Goal: Information Seeking & Learning: Learn about a topic

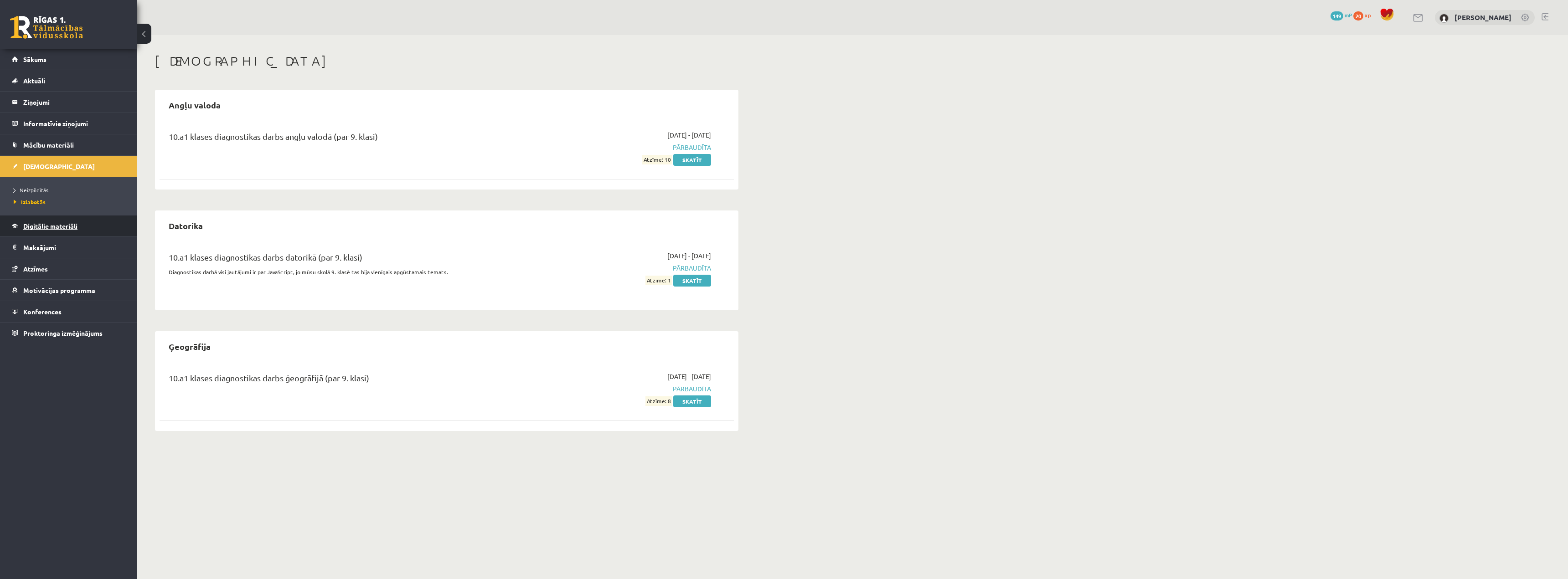
click at [59, 230] on link "Digitālie materiāli" at bounding box center [69, 226] width 113 height 21
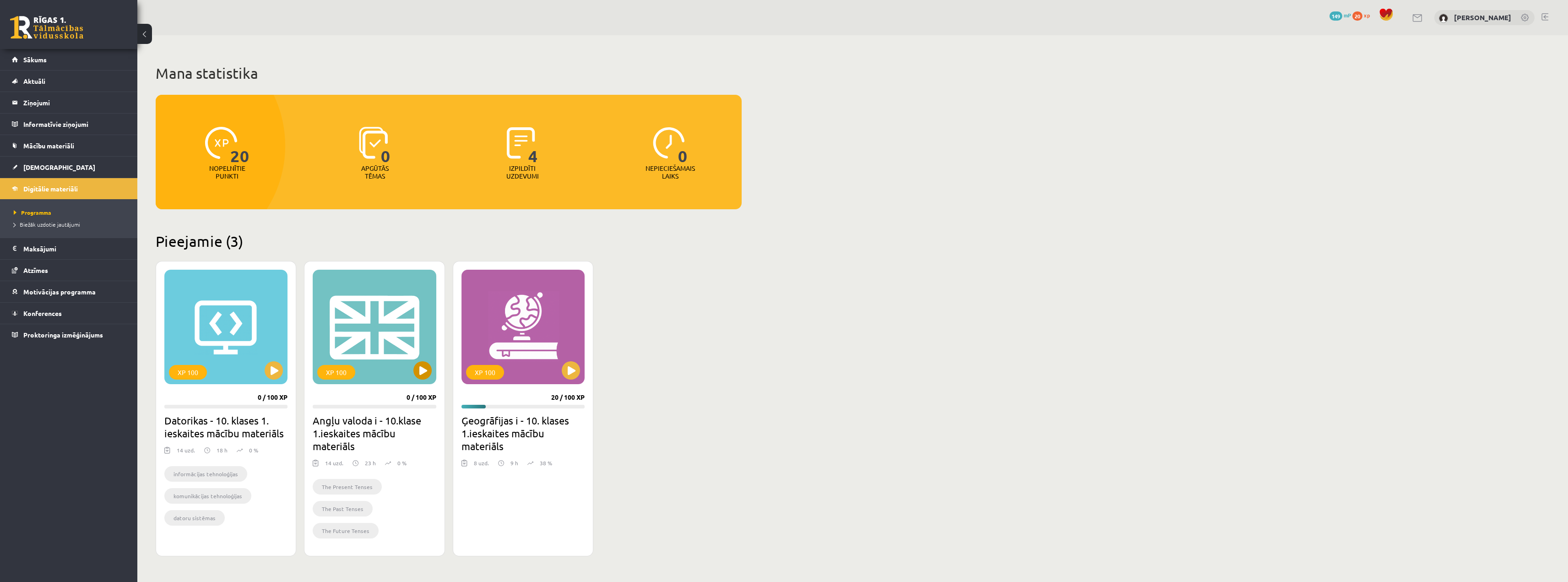
click at [384, 331] on div "XP 100" at bounding box center [375, 327] width 123 height 115
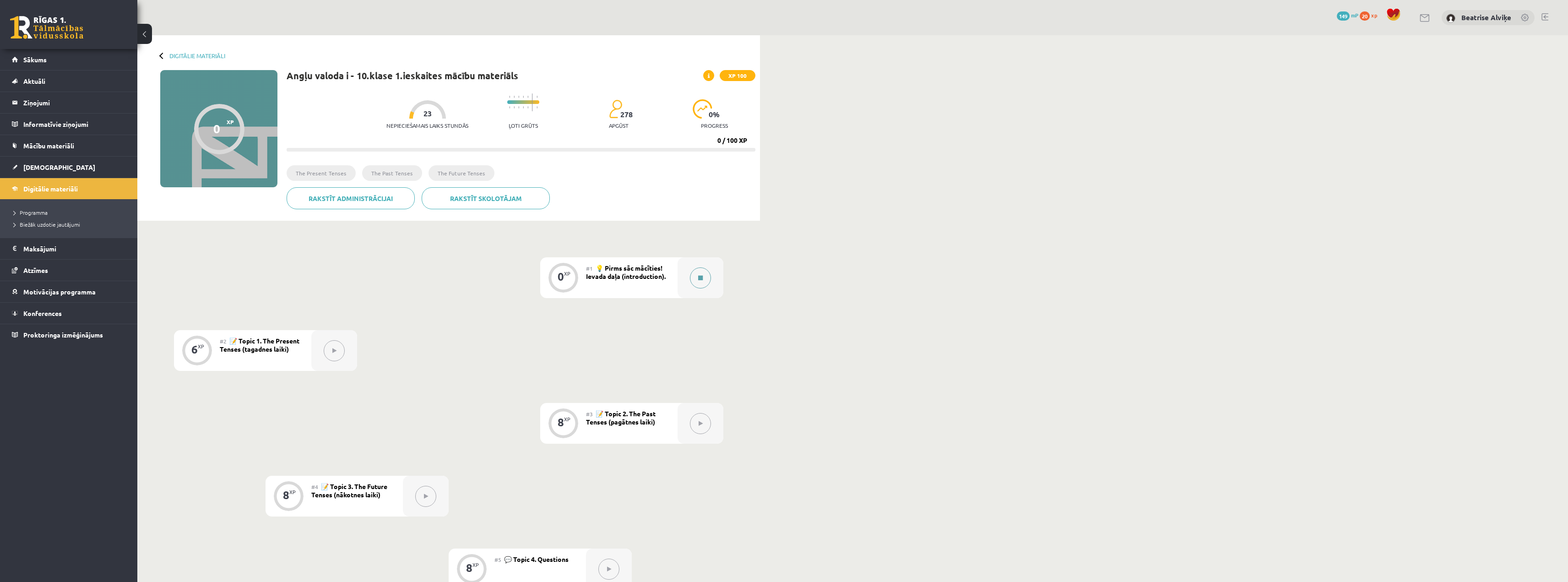
click at [704, 280] on button at bounding box center [700, 278] width 21 height 21
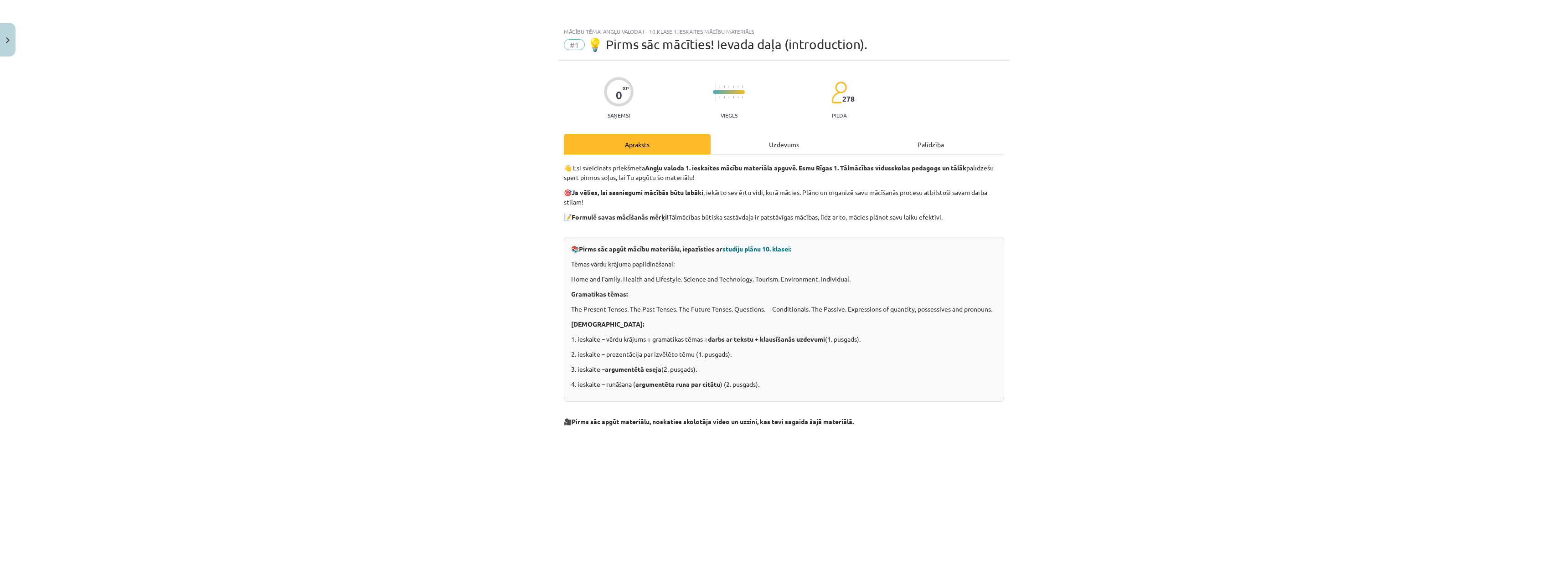
click at [792, 149] on div "Uzdevums" at bounding box center [783, 144] width 146 height 20
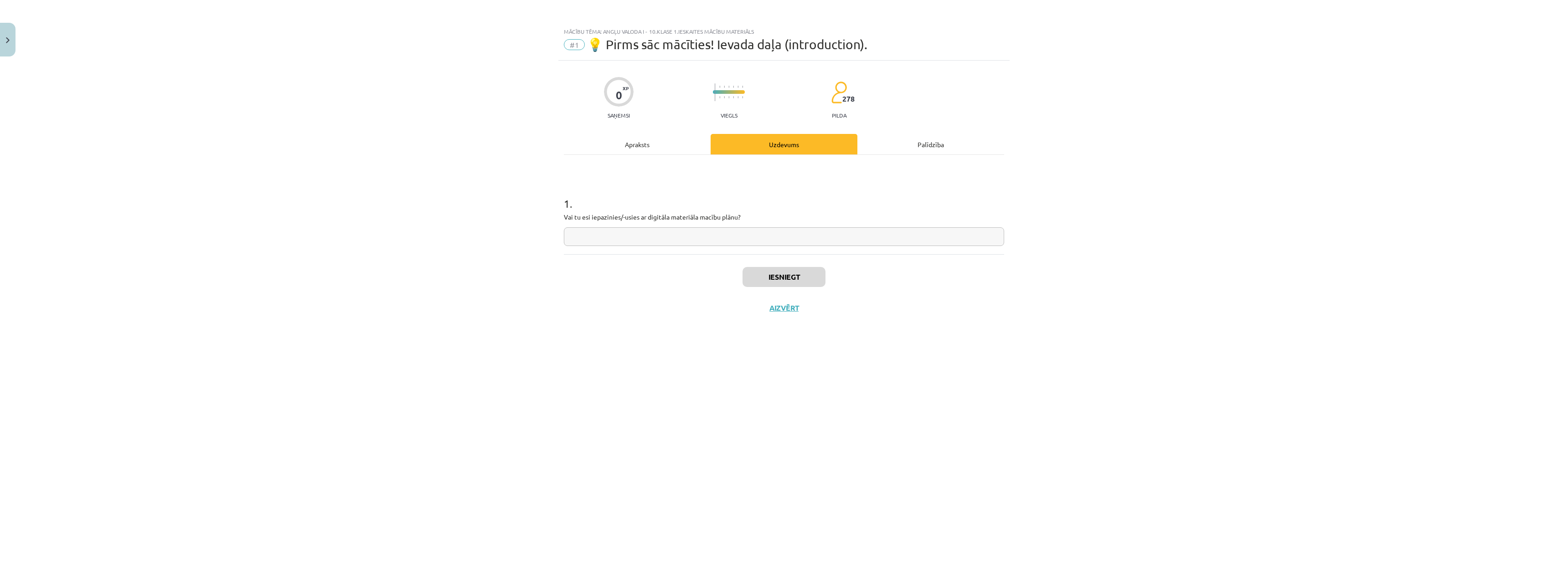
click at [662, 142] on div "Apraksts" at bounding box center [637, 144] width 146 height 20
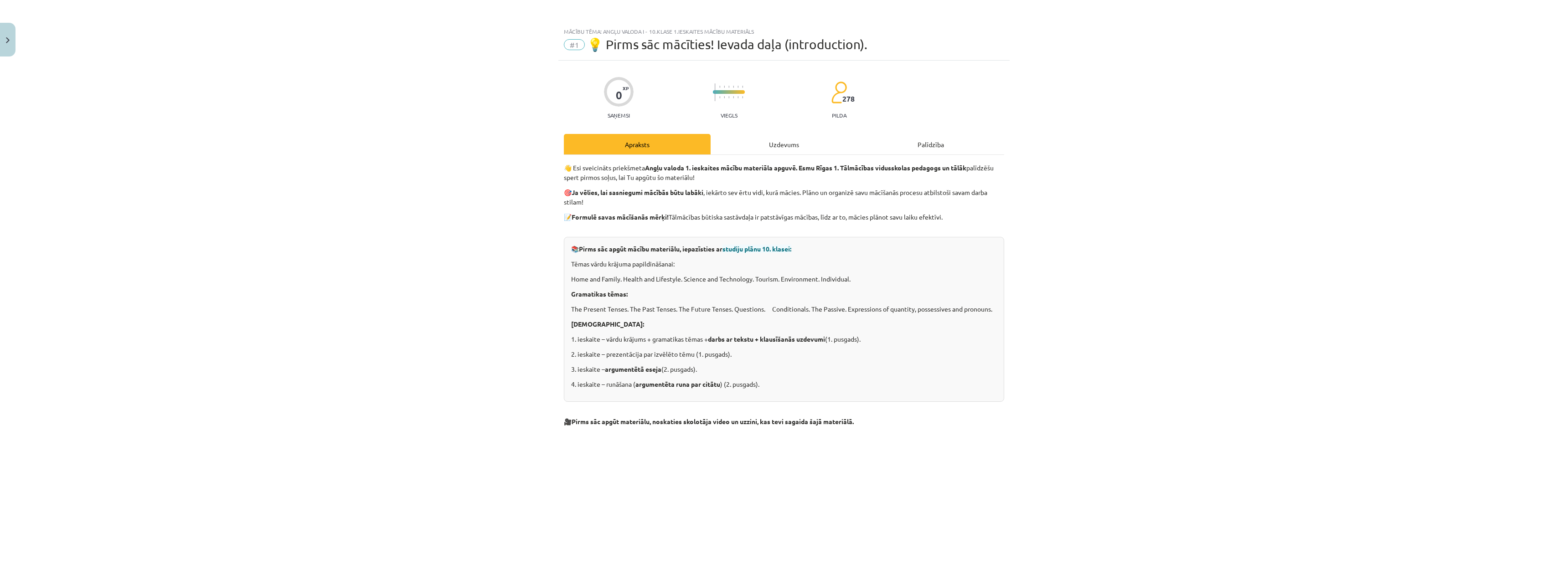
click at [794, 150] on div "Uzdevums" at bounding box center [783, 144] width 146 height 20
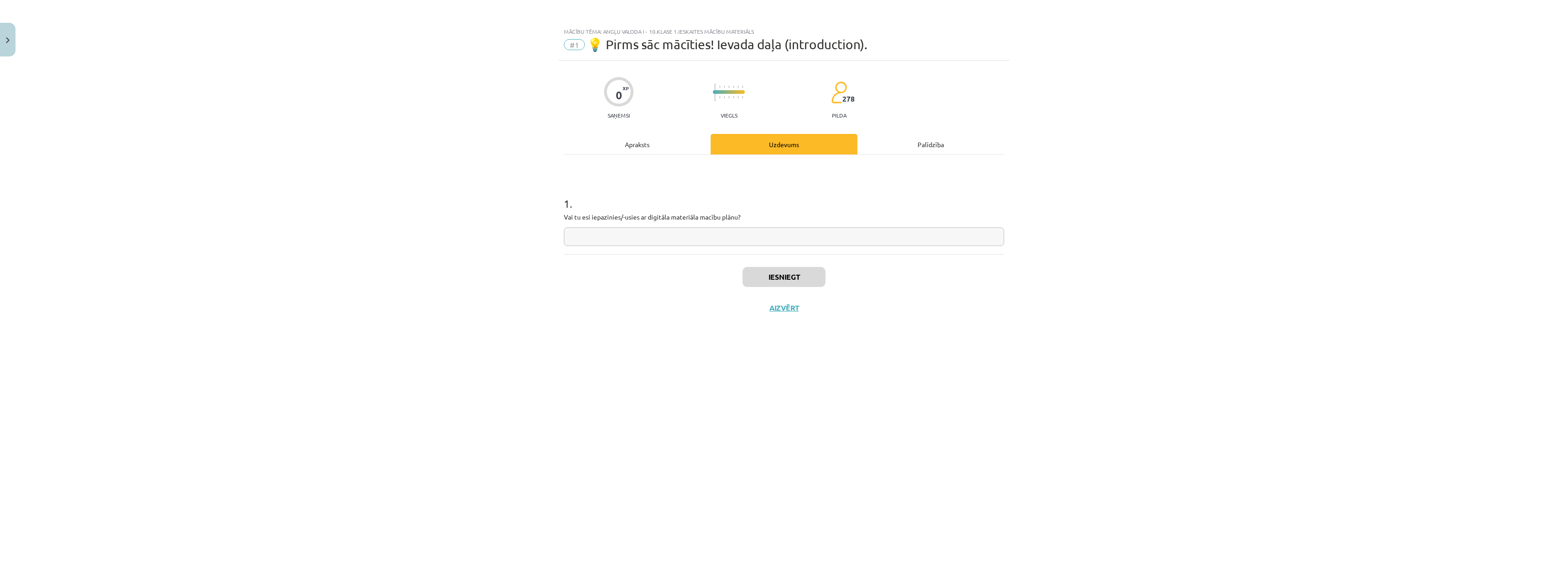
click at [701, 225] on div "1 . Vai tu esi iepazinies/-usies ar digitāla materiāla macību plānu?" at bounding box center [784, 213] width 440 height 65
click at [714, 243] on input "text" at bounding box center [784, 236] width 440 height 19
click at [667, 150] on div "Apraksts" at bounding box center [637, 144] width 146 height 20
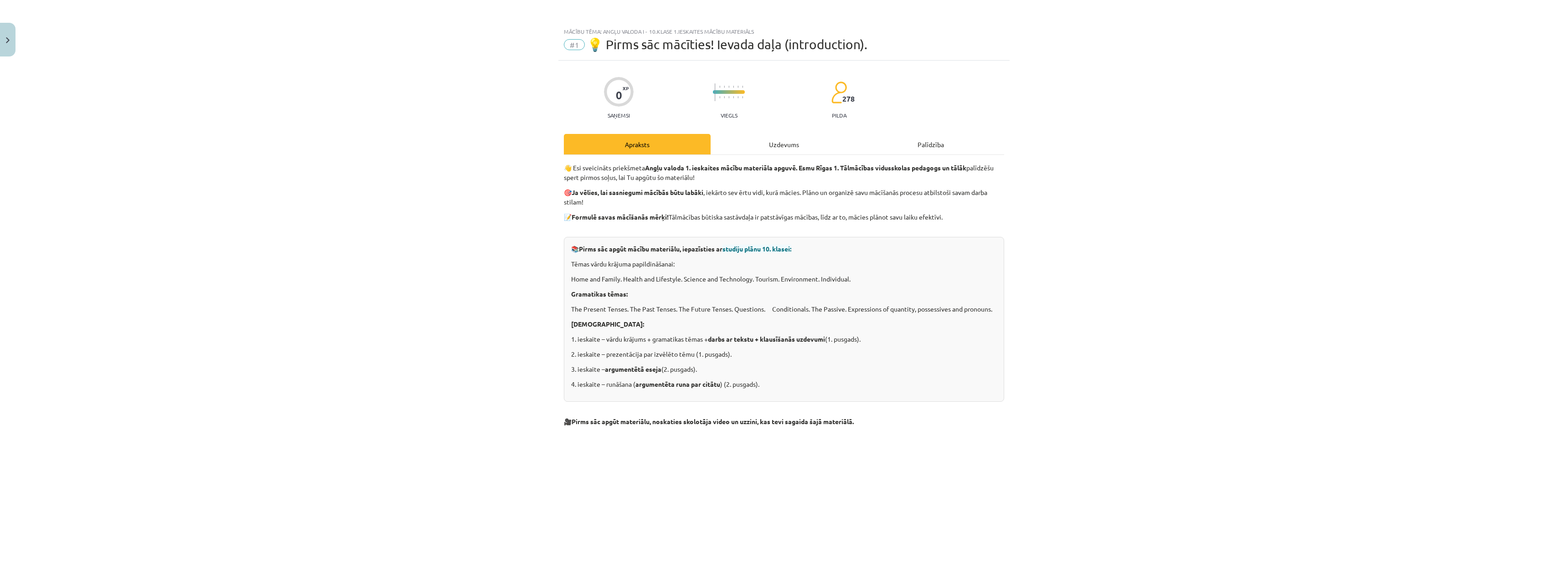
click at [807, 150] on div "Uzdevums" at bounding box center [783, 144] width 146 height 20
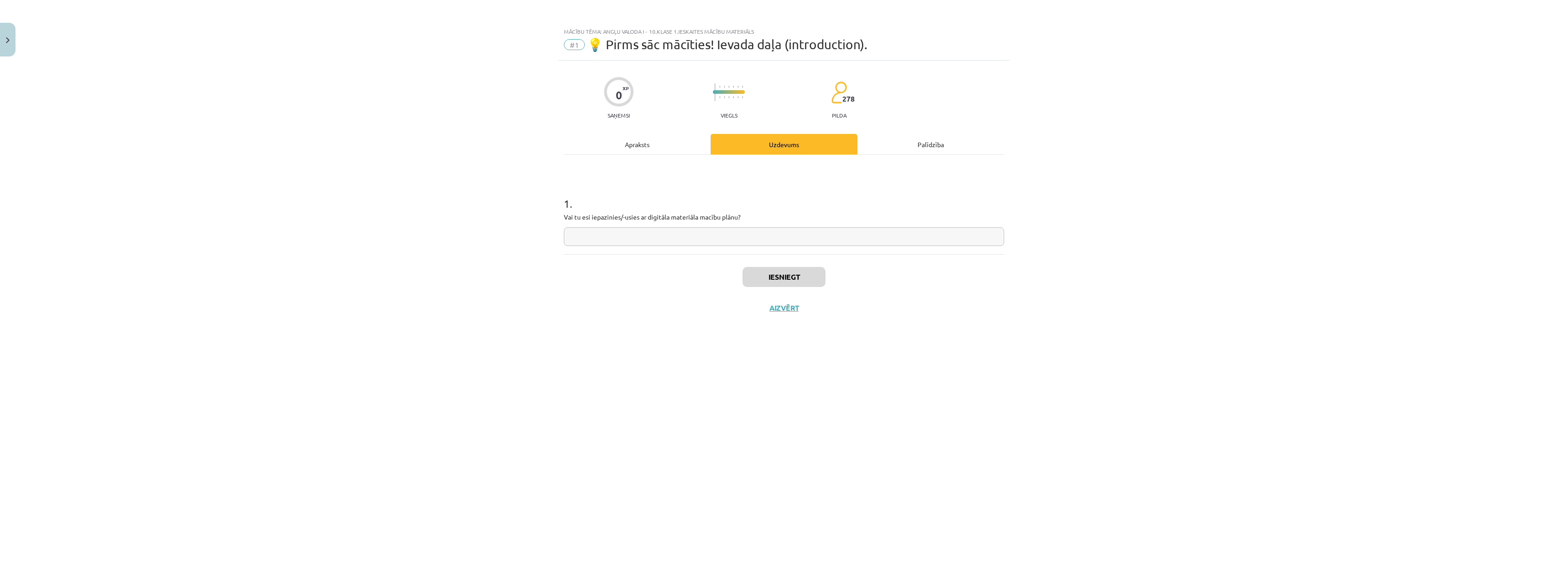
click at [721, 239] on input "text" at bounding box center [784, 236] width 440 height 19
drag, startPoint x: 736, startPoint y: 218, endPoint x: 693, endPoint y: 216, distance: 43.0
click at [705, 218] on p "Vai tu esi iepazinies/-usies ar digitāla materiāla macību plānu?" at bounding box center [784, 218] width 440 height 10
drag, startPoint x: 648, startPoint y: 215, endPoint x: 738, endPoint y: 218, distance: 90.0
click at [738, 218] on p "Vai tu esi iepazinies/-usies ar digitāla materiāla macību plānu?" at bounding box center [784, 218] width 440 height 10
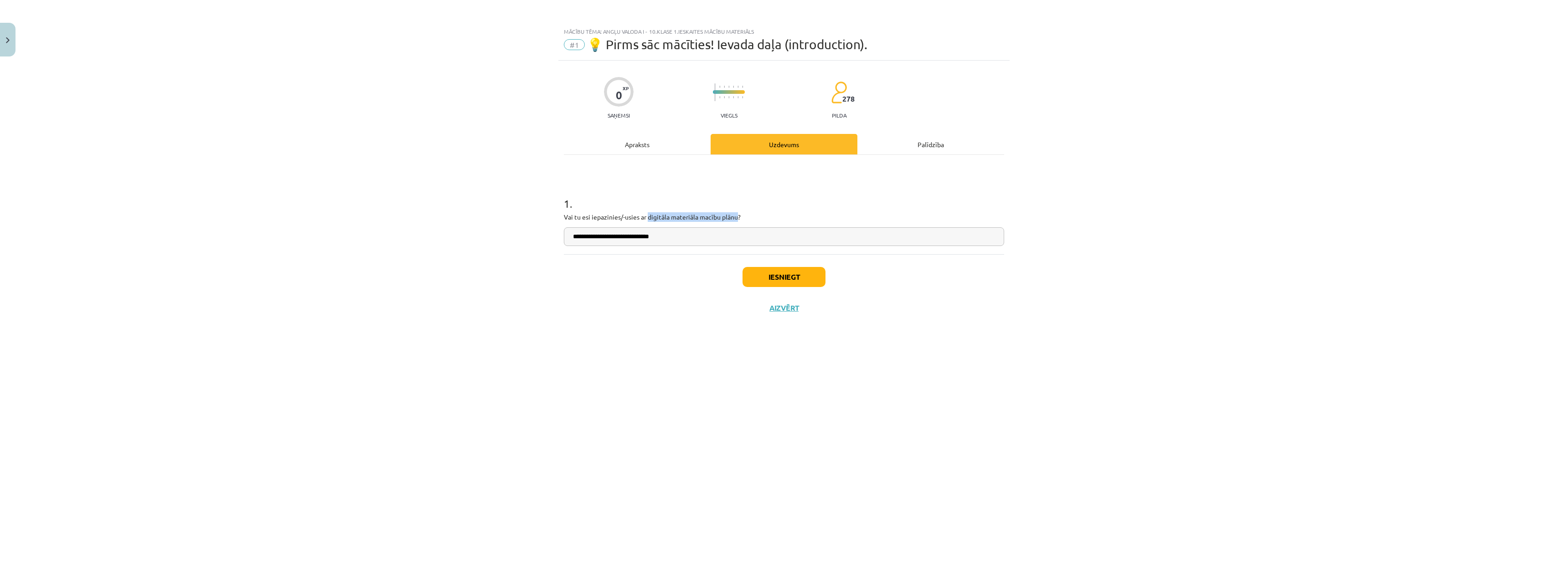
copy p "digitāla materiāla macību plānu"
drag, startPoint x: 701, startPoint y: 246, endPoint x: 657, endPoint y: 240, distance: 44.4
click at [657, 240] on div "**********" at bounding box center [784, 205] width 440 height 99
drag, startPoint x: 670, startPoint y: 238, endPoint x: 650, endPoint y: 235, distance: 20.2
click at [650, 235] on input "**********" at bounding box center [784, 236] width 440 height 19
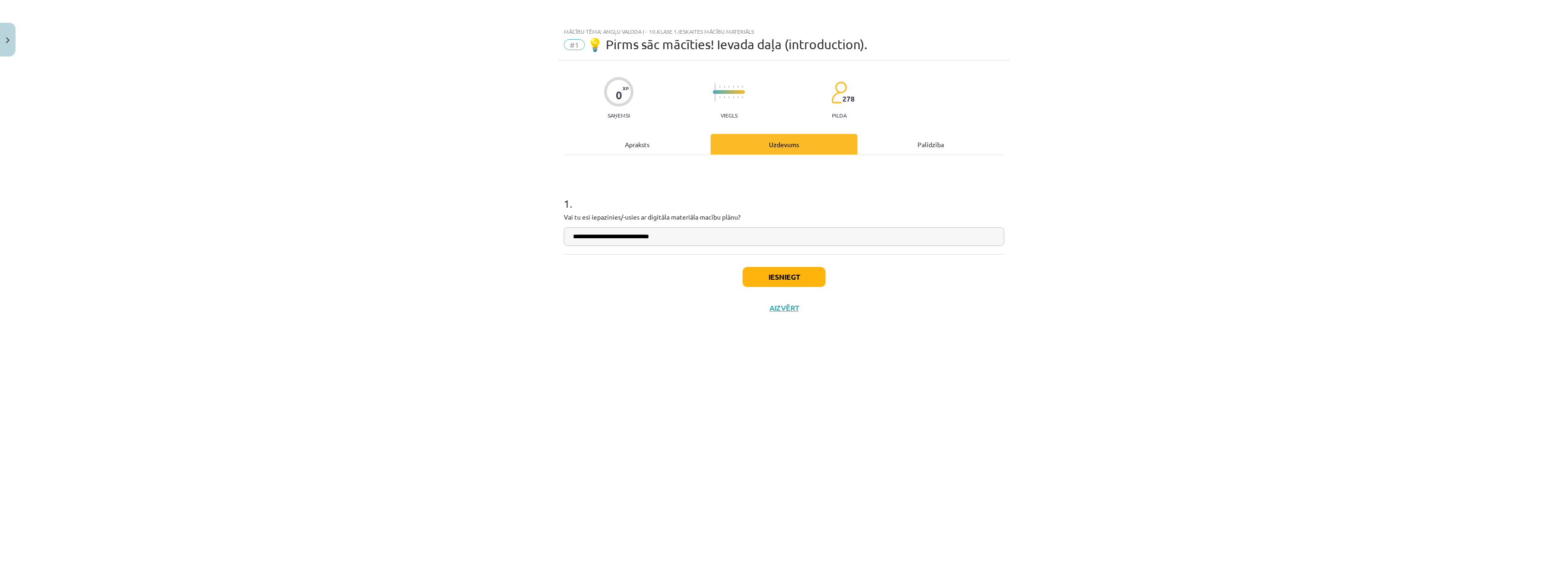
paste input "**********"
type input "**********"
click at [765, 277] on button "Iesniegt" at bounding box center [784, 277] width 83 height 20
click at [754, 316] on button "Nākamā nodarbība" at bounding box center [784, 314] width 89 height 21
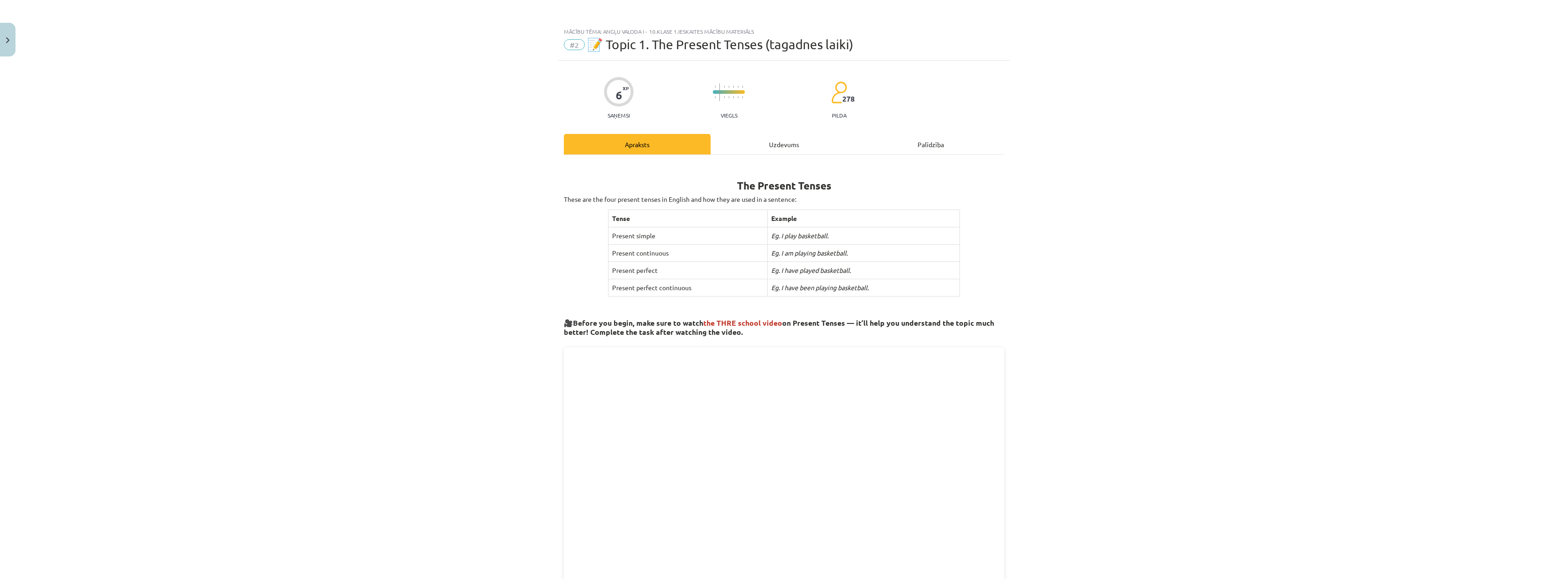
click at [763, 138] on div "Uzdevums" at bounding box center [783, 144] width 146 height 20
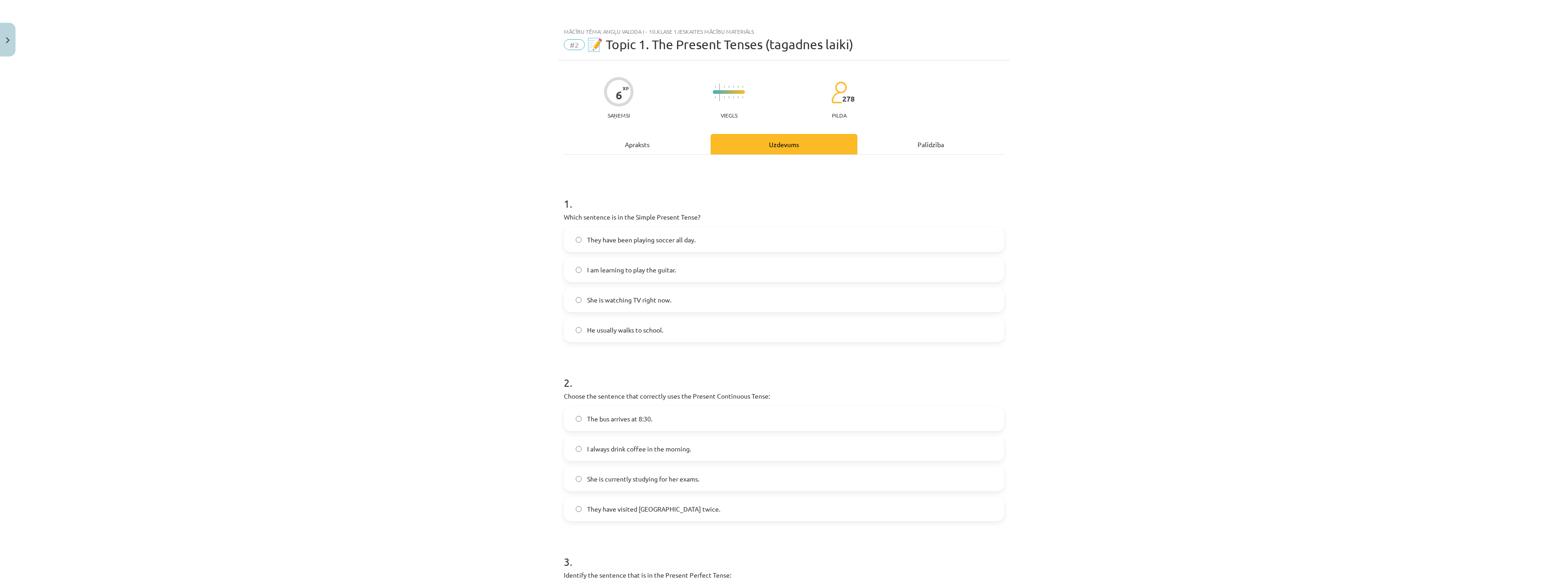
click at [614, 154] on div "Apraksts" at bounding box center [637, 144] width 146 height 20
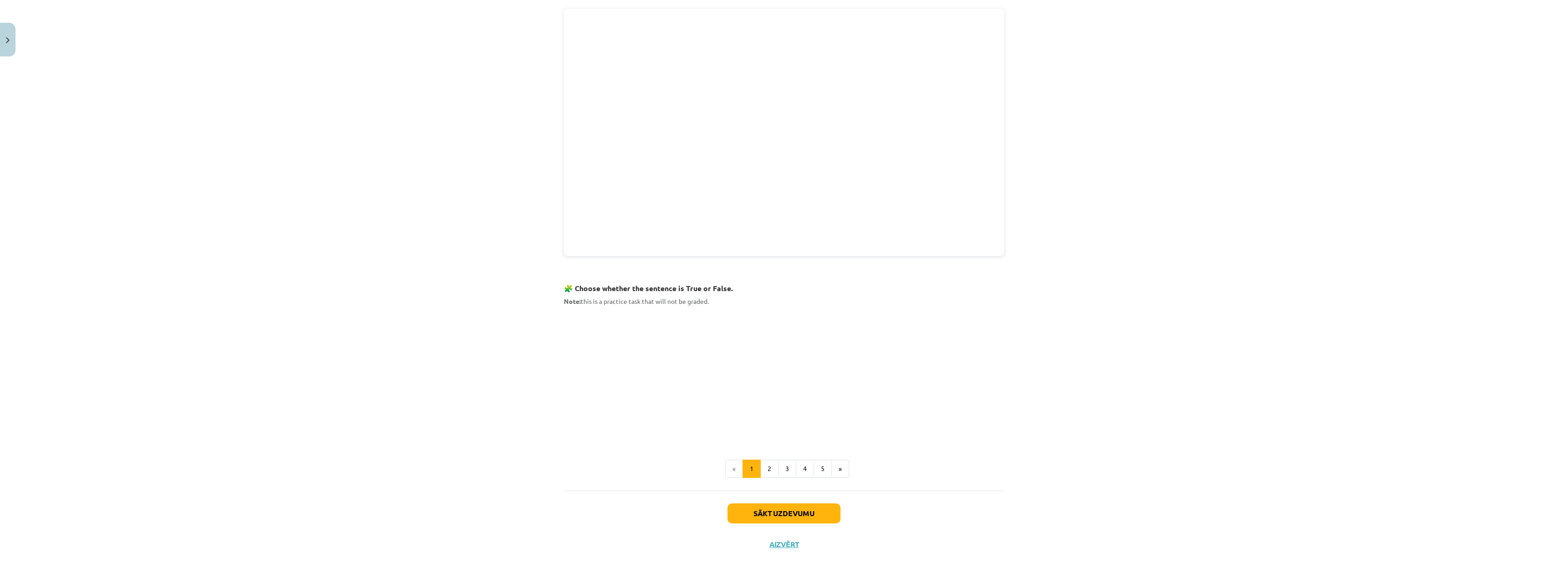
scroll to position [341, 0]
click at [765, 464] on button "2" at bounding box center [769, 467] width 19 height 19
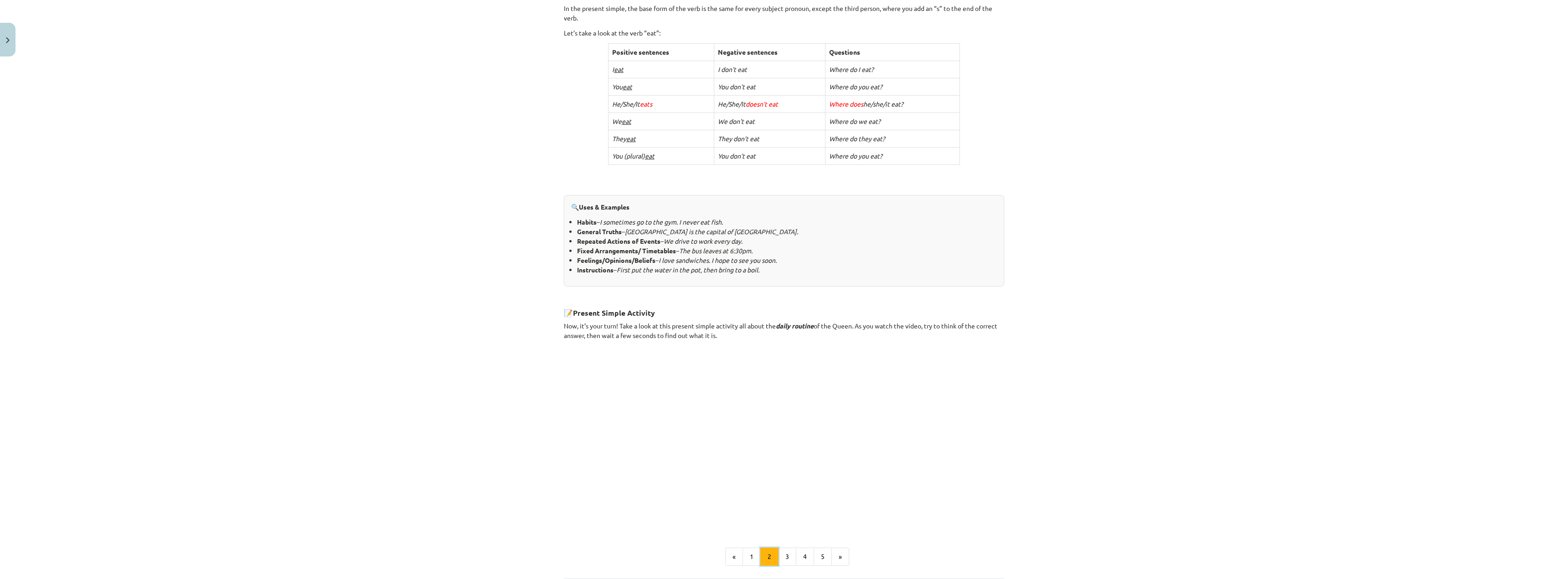
scroll to position [319, 0]
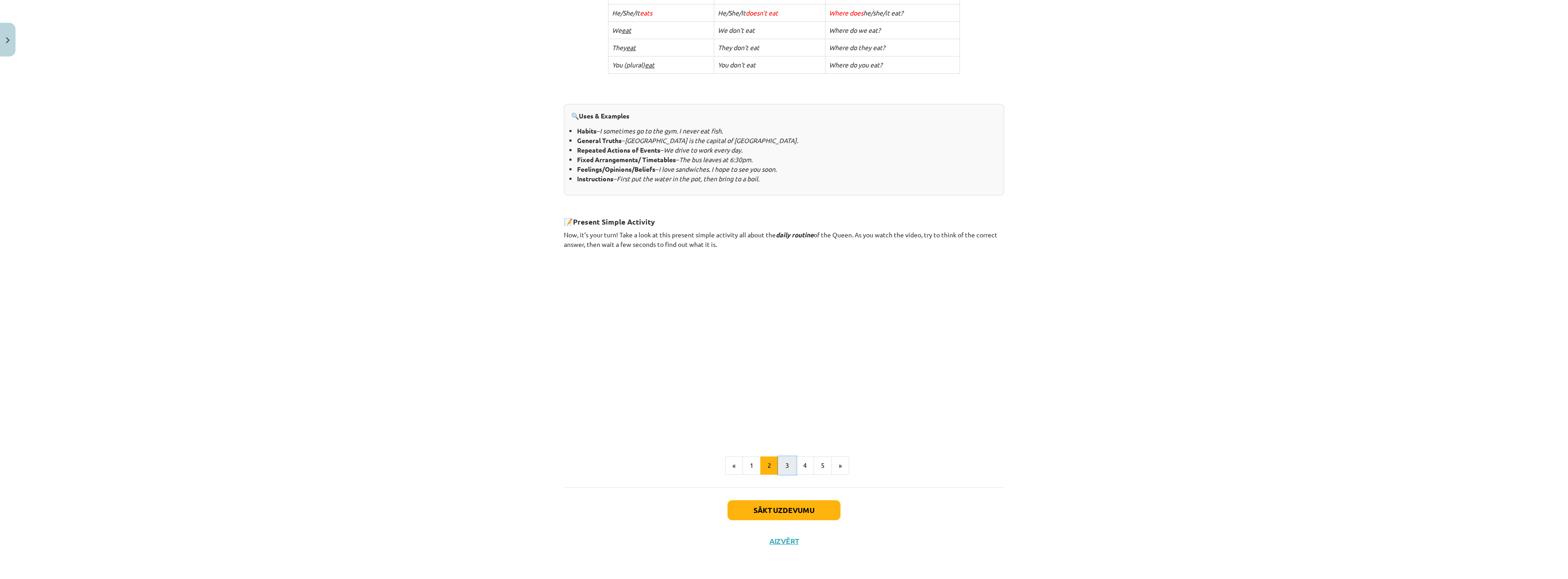
click at [782, 459] on button "3" at bounding box center [787, 466] width 19 height 19
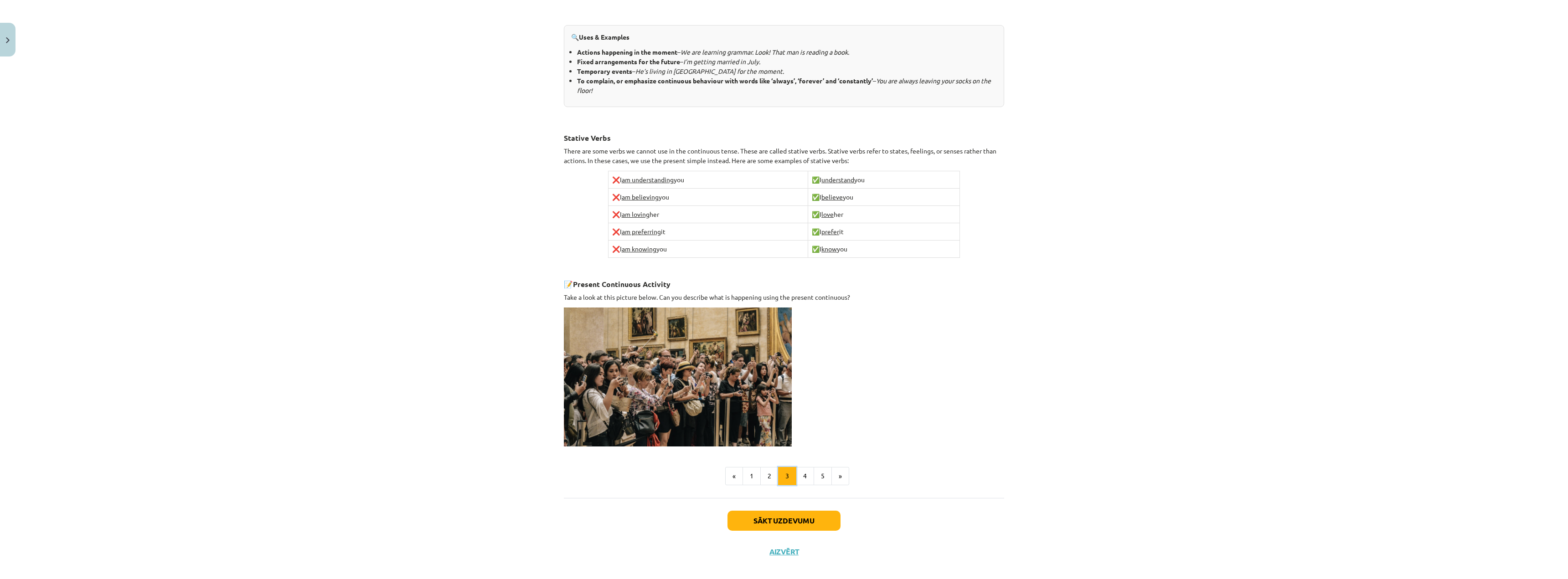
scroll to position [389, 0]
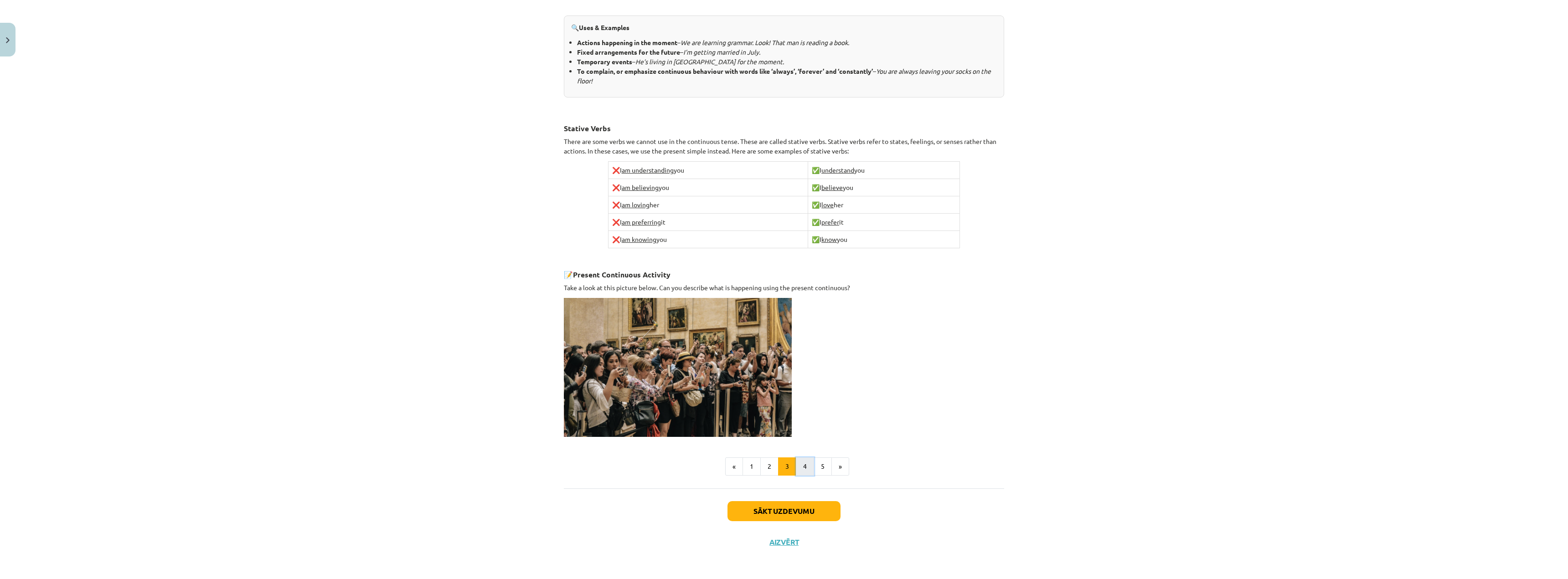
click at [808, 467] on button "4" at bounding box center [805, 467] width 19 height 19
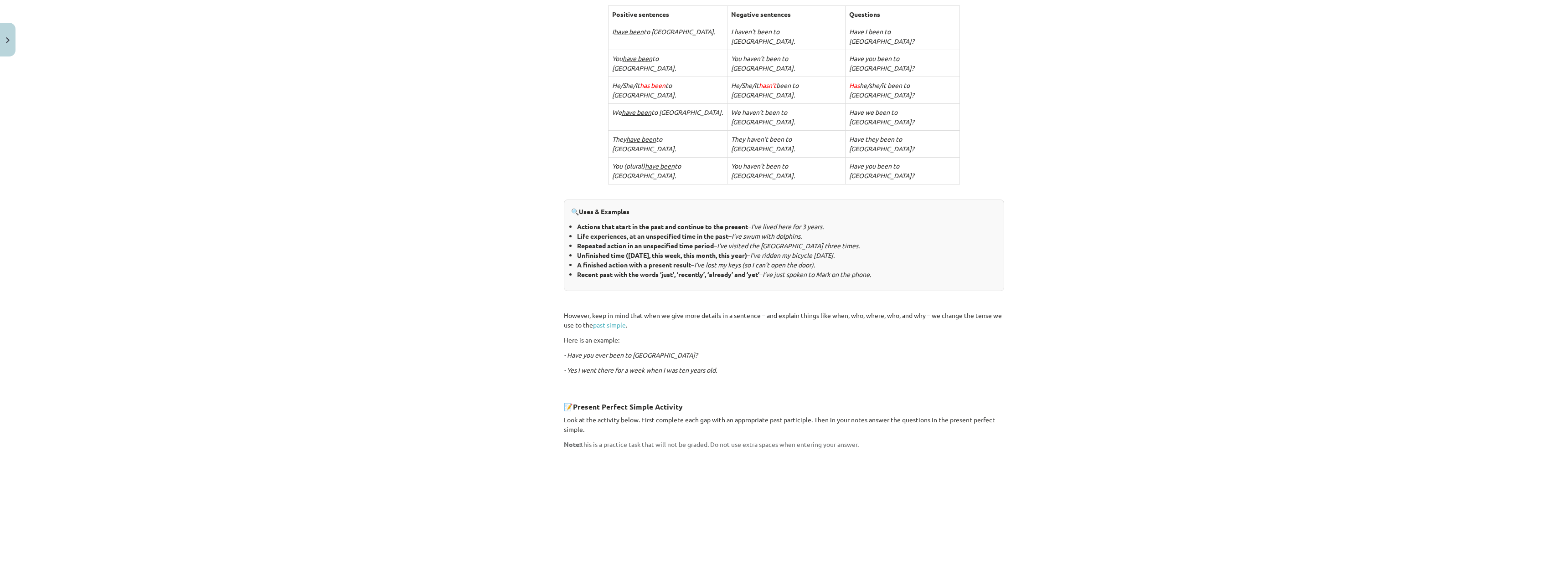
scroll to position [163, 0]
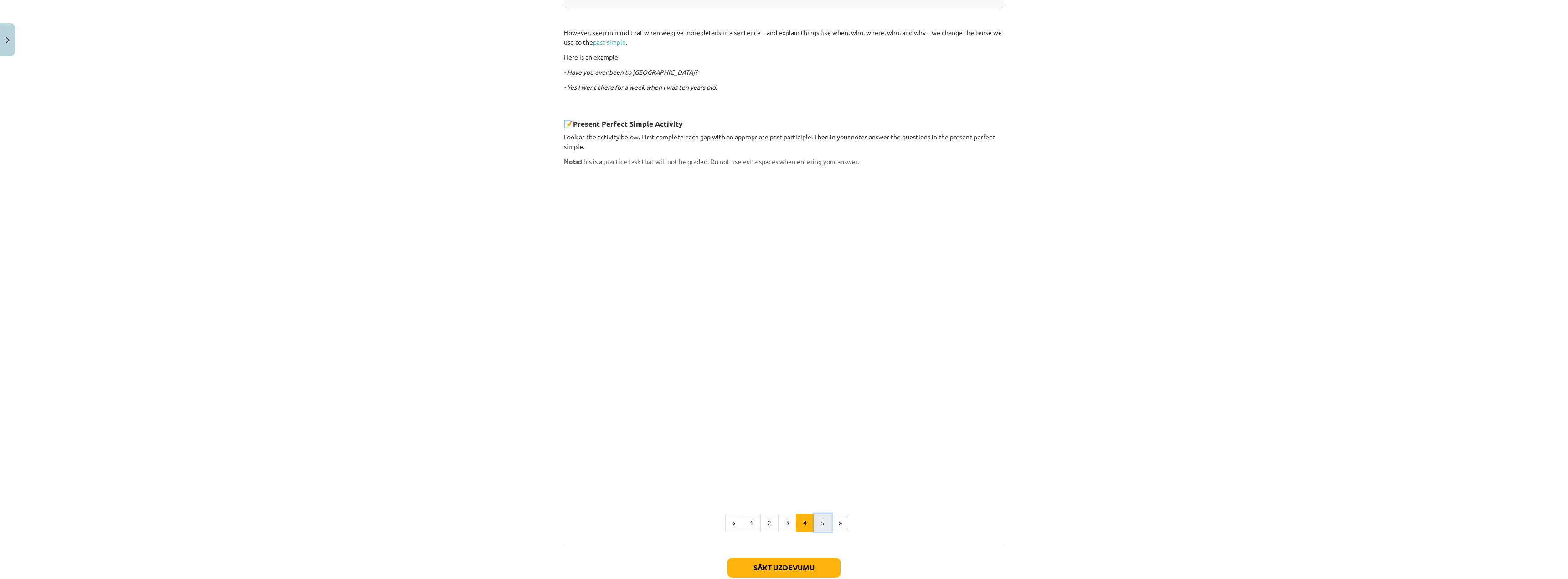
click at [816, 514] on button "5" at bounding box center [823, 523] width 19 height 19
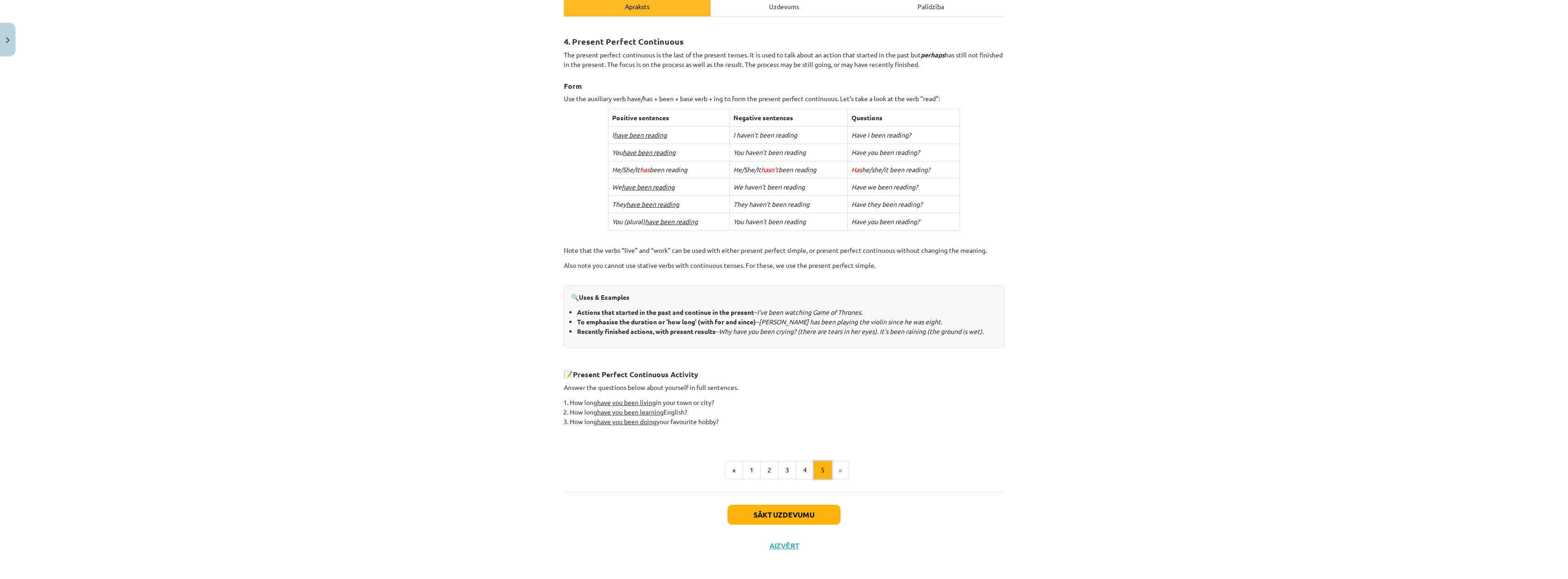
scroll to position [142, 0]
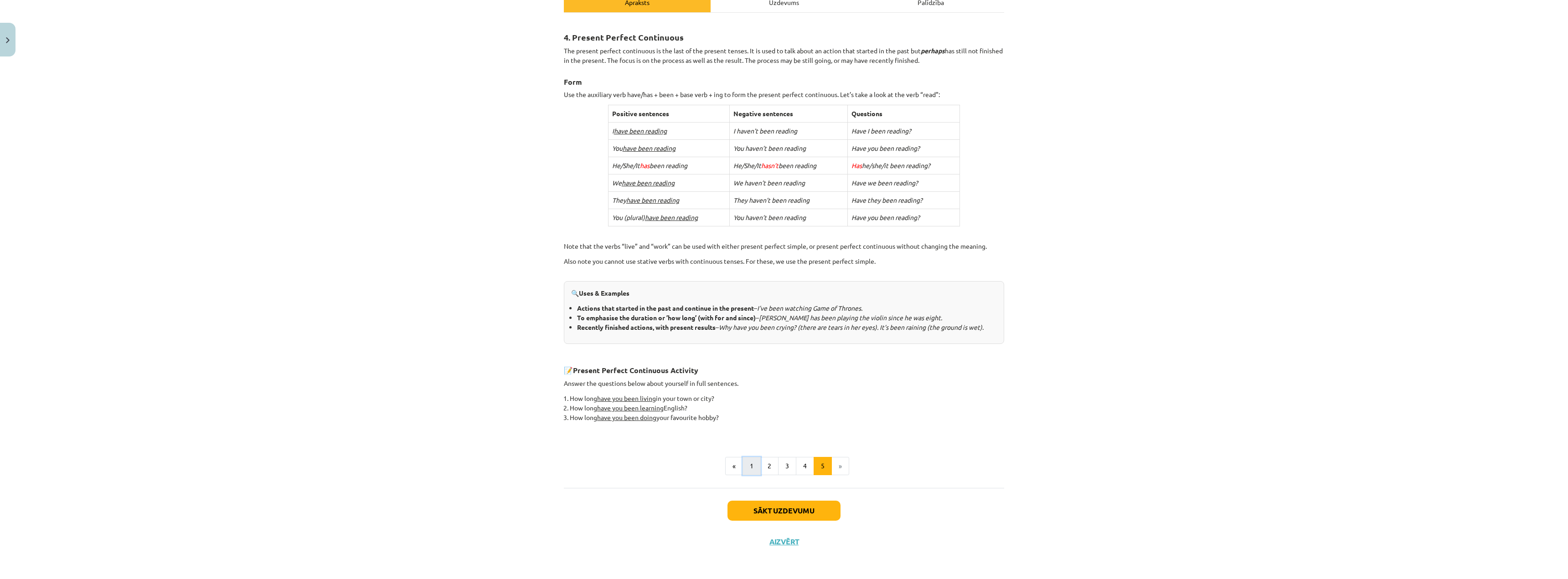
click at [743, 467] on button "1" at bounding box center [752, 466] width 19 height 19
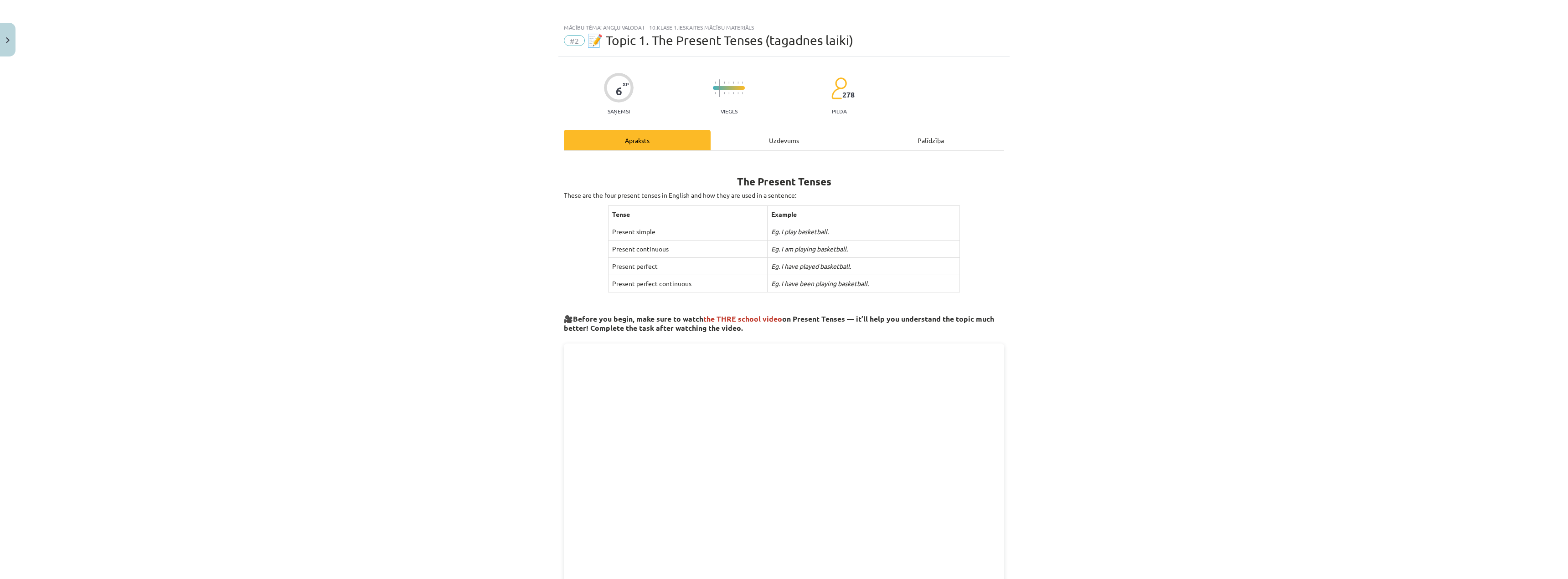
scroll to position [0, 0]
click at [1046, 175] on div "Mācību tēma: Angļu valoda i - 10.klase 1.ieskaites mācību materiāls #2 📝 Topic …" at bounding box center [784, 290] width 1568 height 579
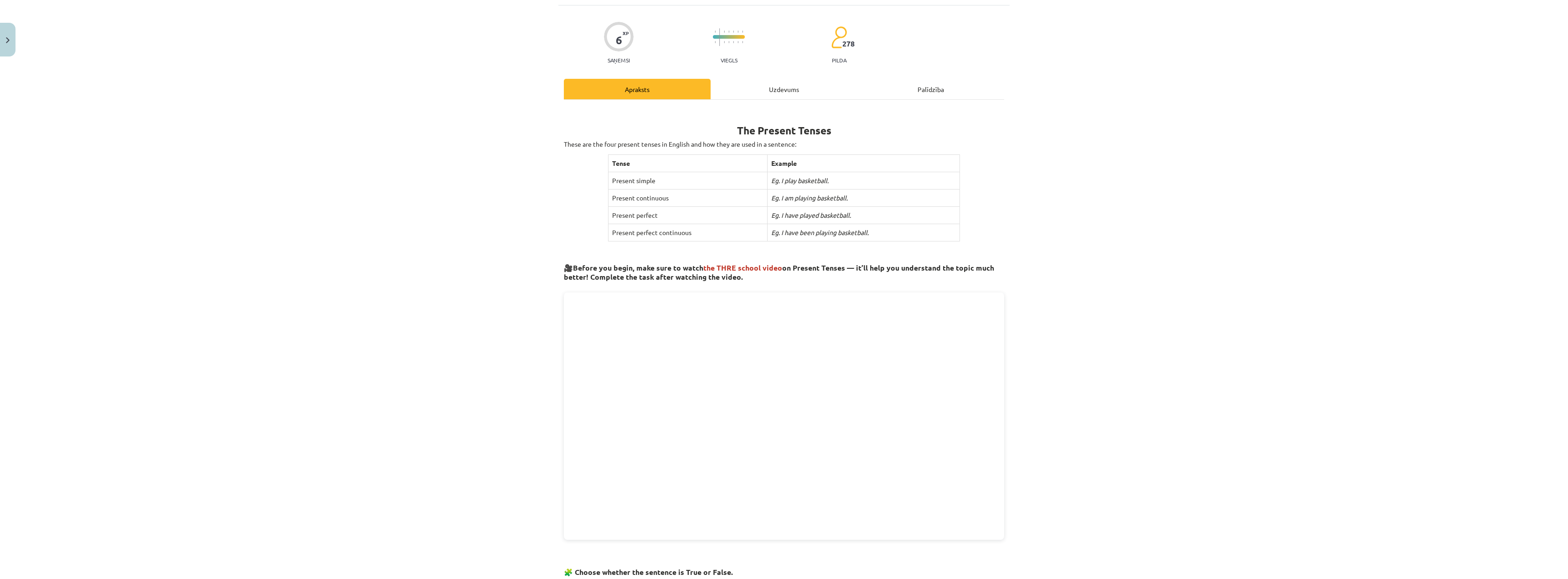
scroll to position [273, 0]
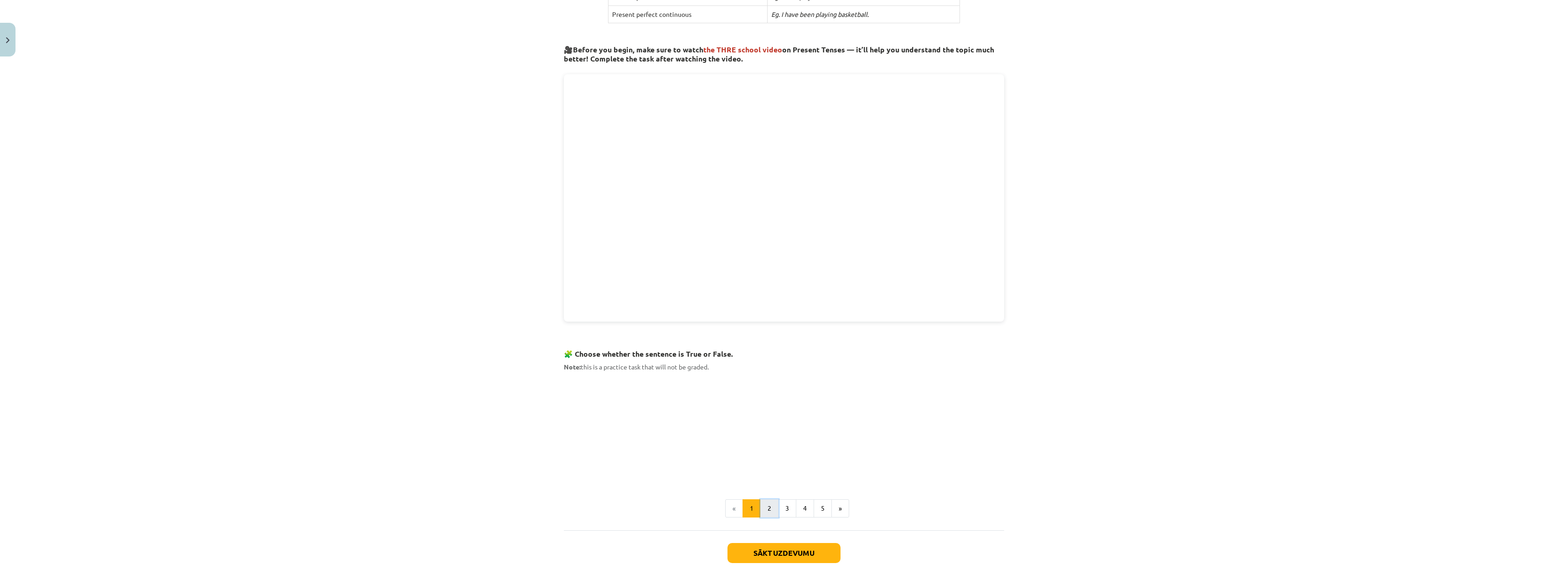
click at [772, 505] on button "2" at bounding box center [769, 509] width 19 height 19
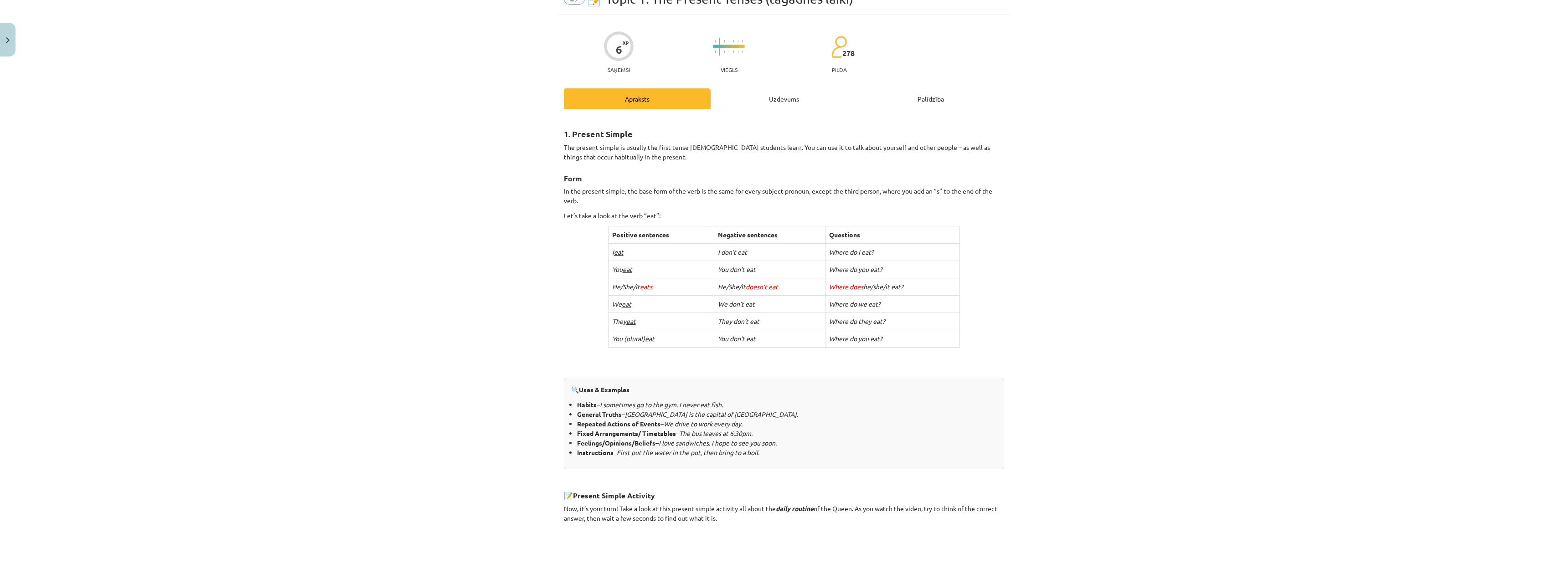
scroll to position [46, 0]
click at [1384, 127] on div "Mācību tēma: Angļu valoda i - 10.klase 1.ieskaites mācību materiāls #2 📝 Topic …" at bounding box center [784, 290] width 1568 height 579
click at [964, 357] on div "1. Present Simple The present simple is usually the first tense English student…" at bounding box center [784, 413] width 440 height 592
click at [1172, 338] on div "Mācību tēma: Angļu valoda i - 10.klase 1.ieskaites mācību materiāls #2 📝 Topic …" at bounding box center [784, 290] width 1568 height 579
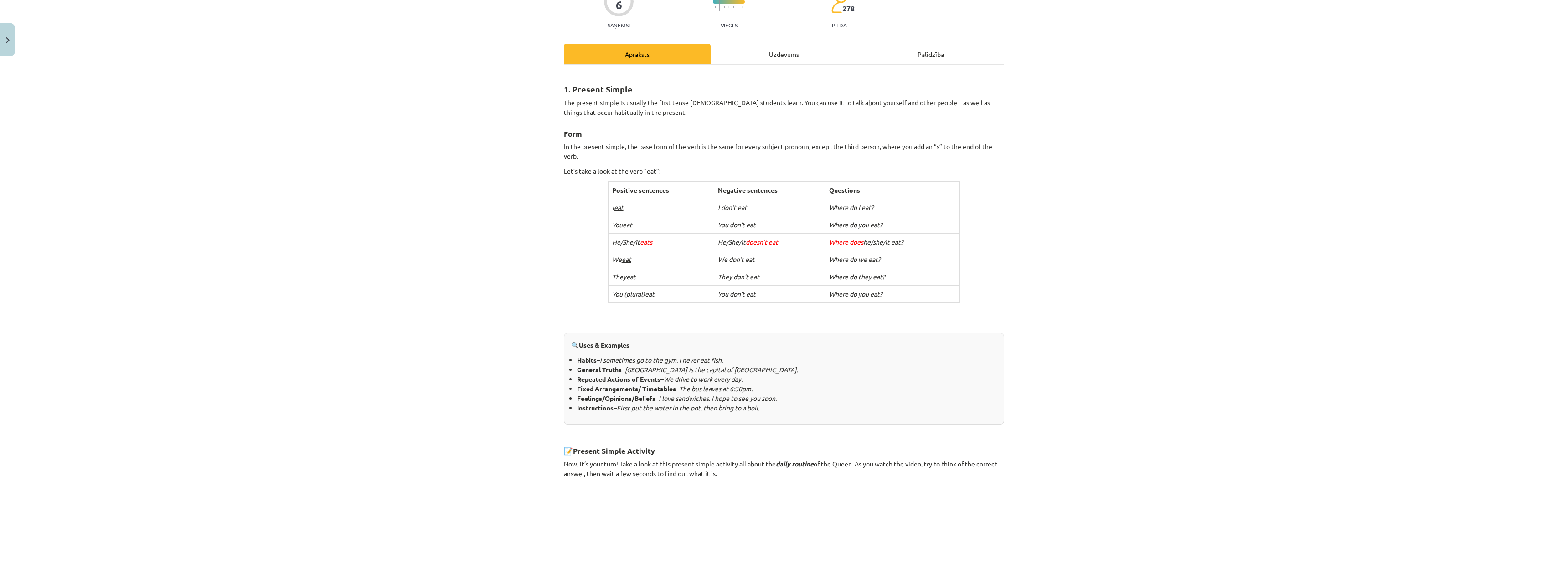
scroll to position [91, 0]
click at [1140, 171] on div "Mācību tēma: Angļu valoda i - 10.klase 1.ieskaites mācību materiāls #2 📝 Topic …" at bounding box center [784, 290] width 1568 height 579
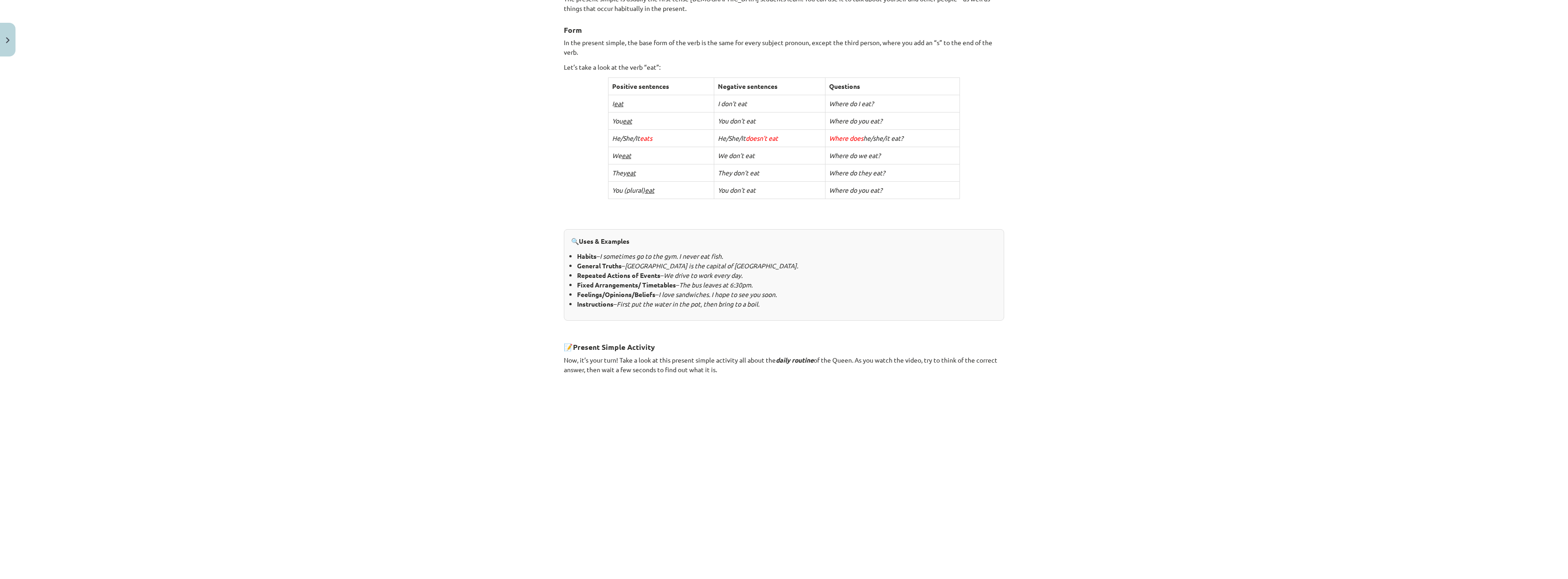
scroll to position [319, 0]
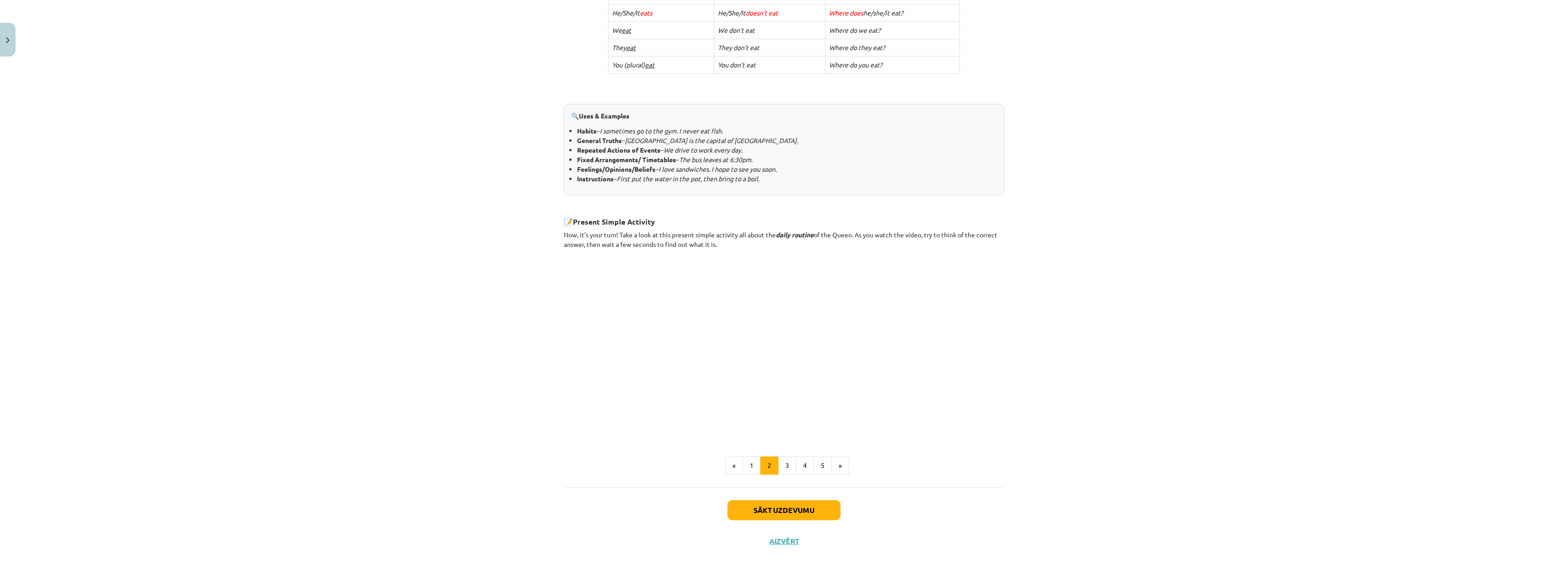
click at [355, 374] on div "Mācību tēma: Angļu valoda i - 10.klase 1.ieskaites mācību materiāls #2 📝 Topic …" at bounding box center [784, 290] width 1568 height 579
click at [1186, 108] on div "Mācību tēma: Angļu valoda i - 10.klase 1.ieskaites mācību materiāls #2 📝 Topic …" at bounding box center [784, 290] width 1568 height 579
click at [782, 463] on button "3" at bounding box center [787, 466] width 19 height 19
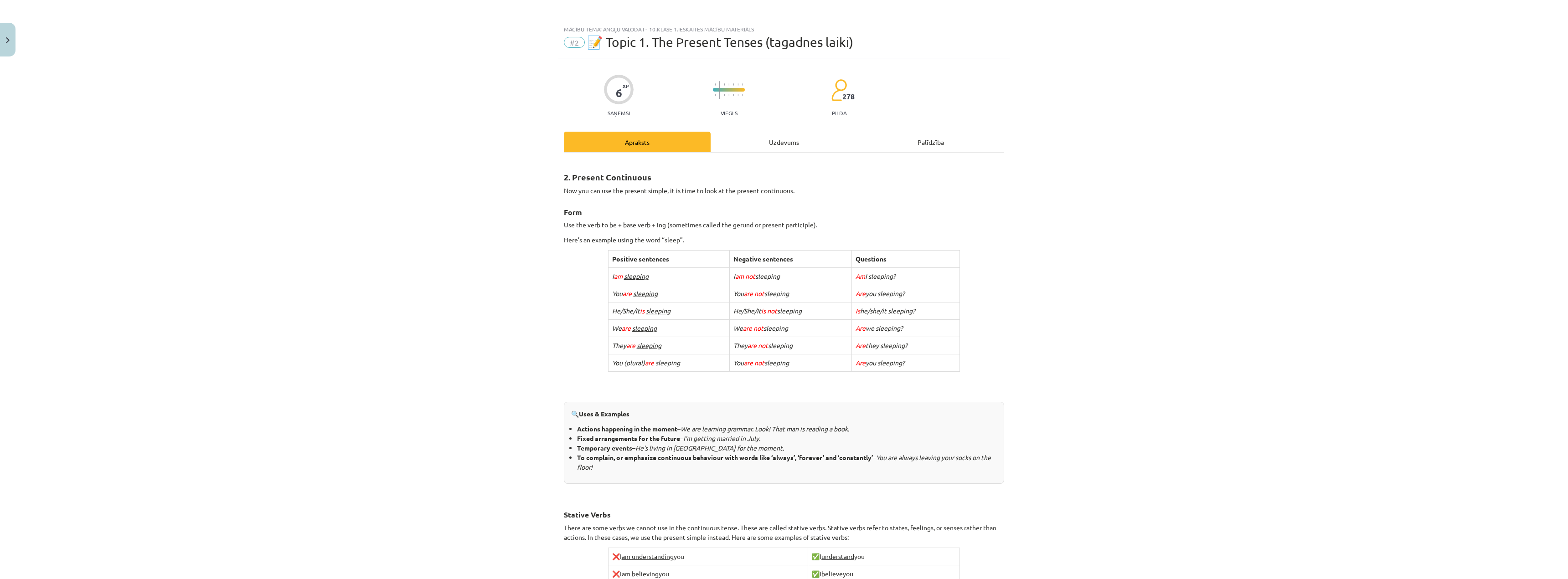
scroll to position [0, 0]
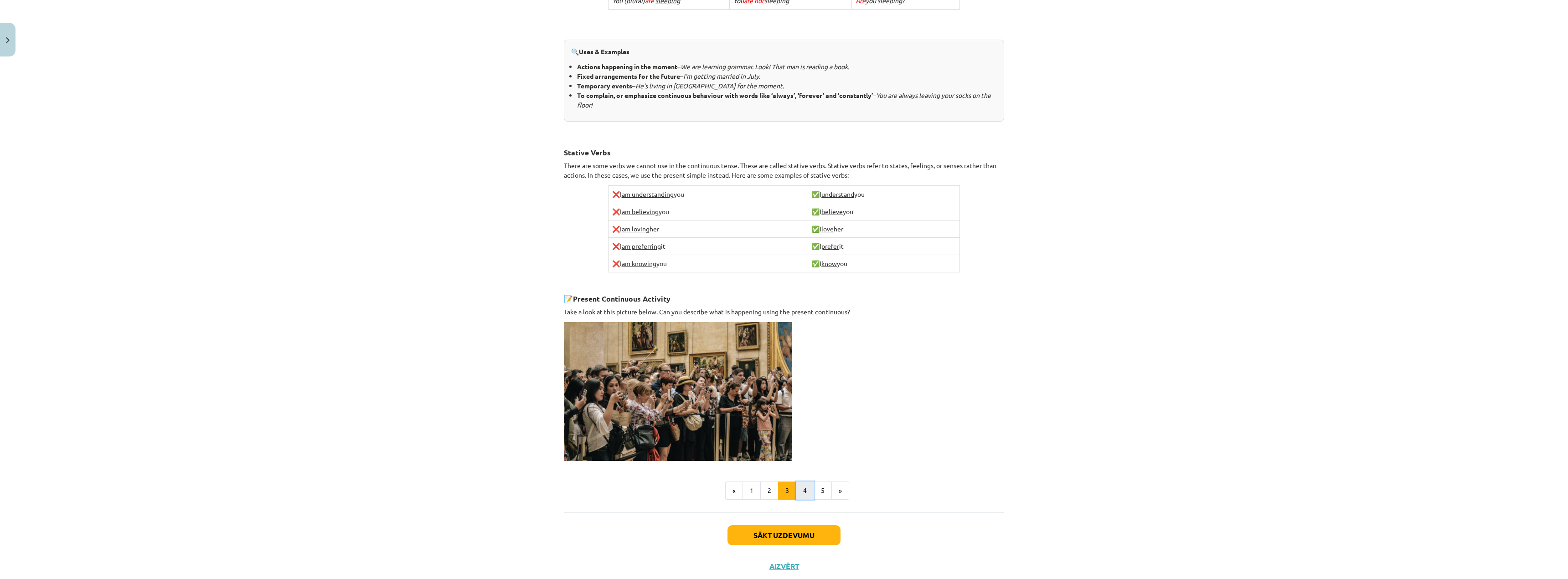
click at [803, 493] on button "4" at bounding box center [805, 491] width 19 height 19
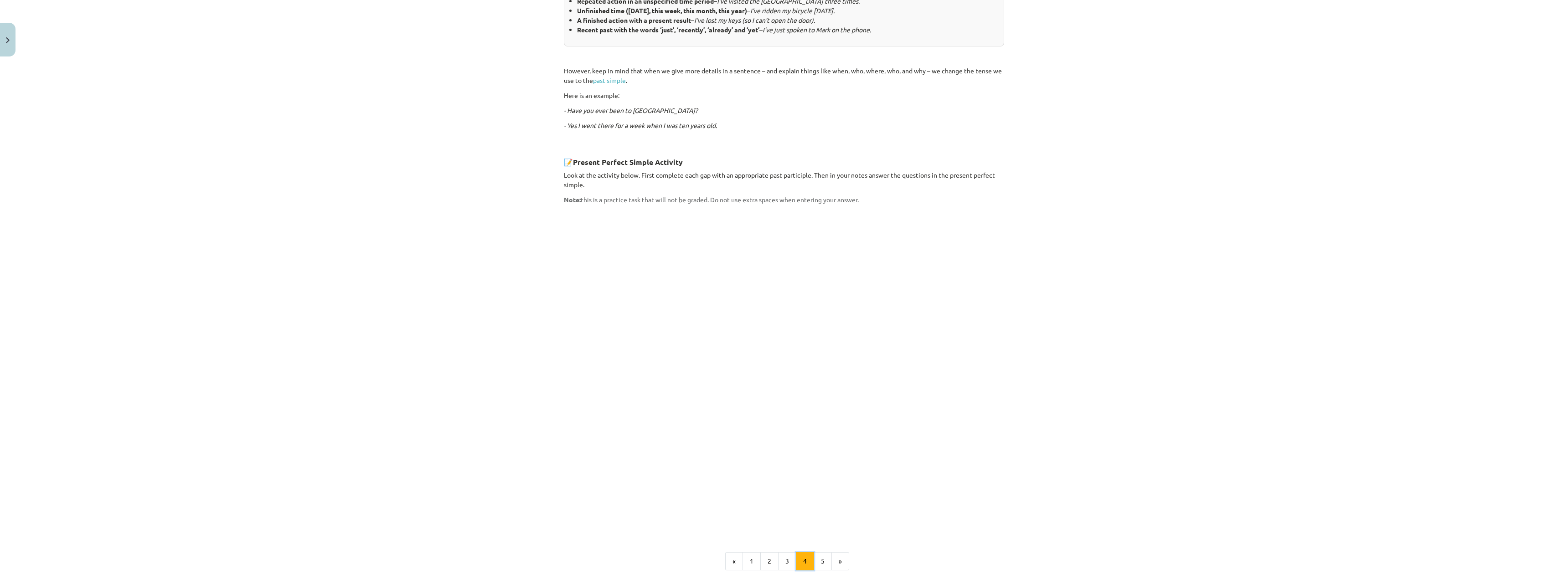
scroll to position [564, 0]
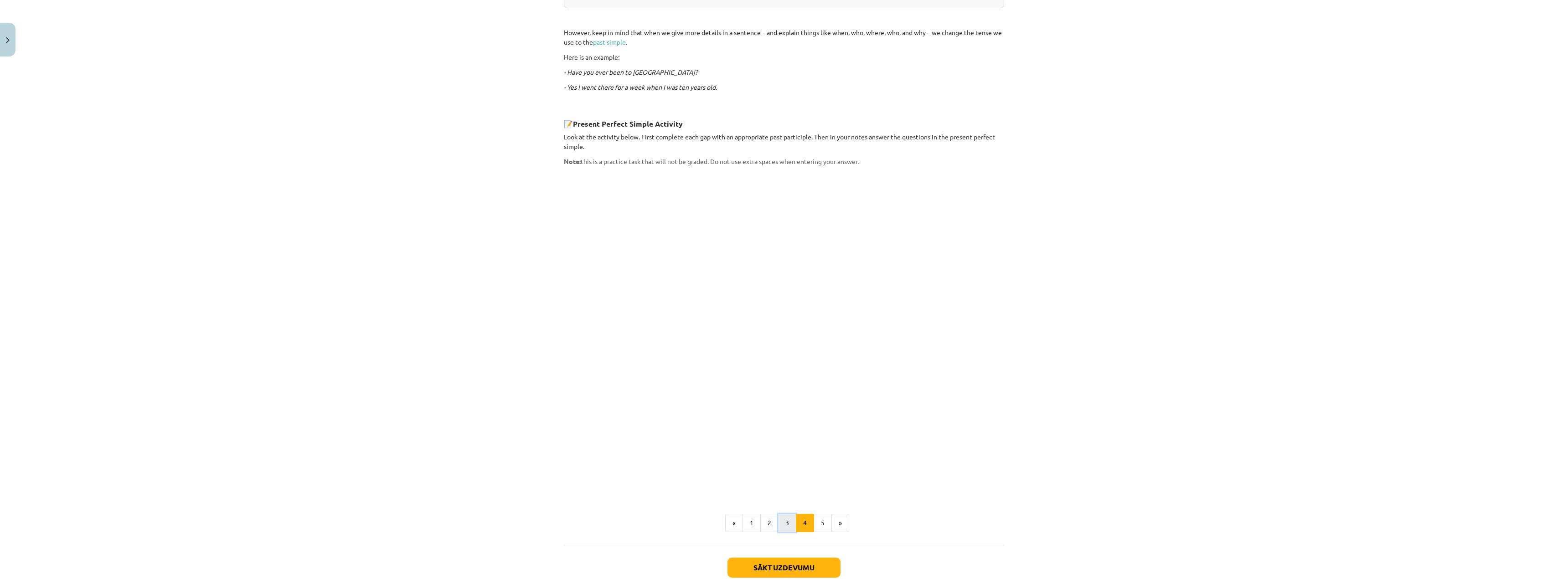
click at [779, 514] on button "3" at bounding box center [787, 523] width 19 height 19
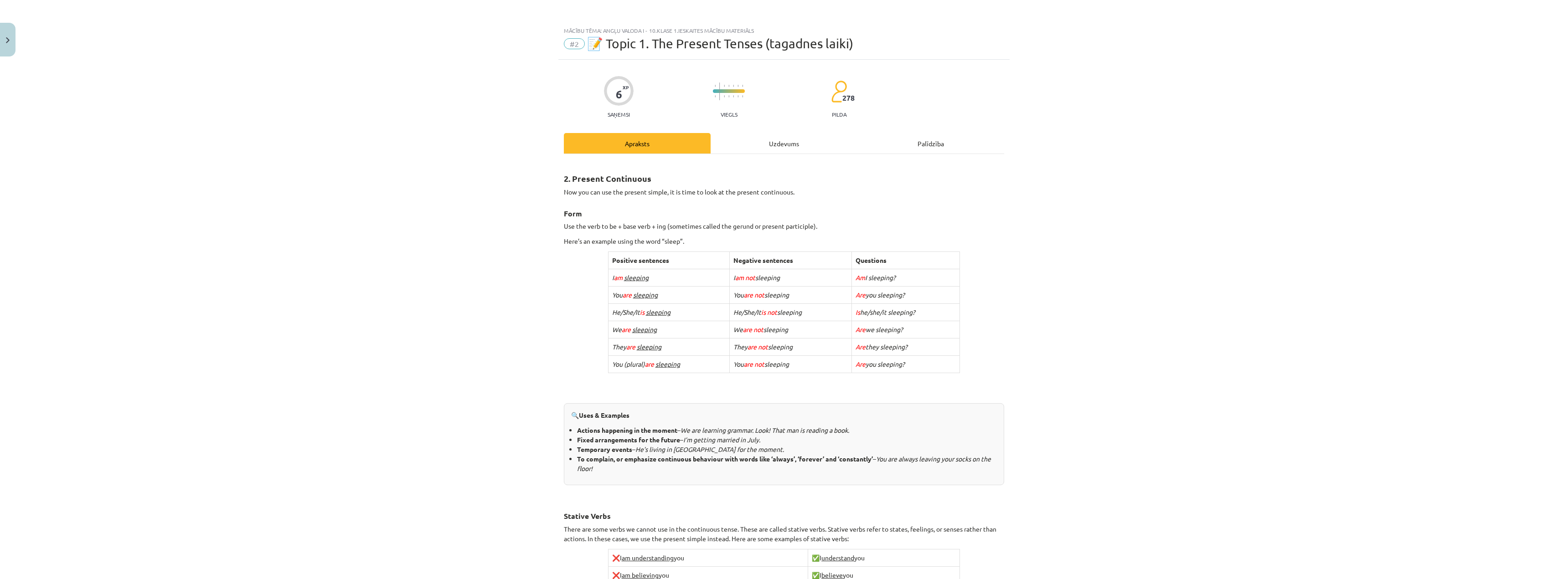
scroll to position [0, 0]
drag, startPoint x: 112, startPoint y: 412, endPoint x: 1083, endPoint y: 365, distance: 972.1
click at [1083, 365] on div "Mācību tēma: Angļu valoda i - 10.klase 1.ieskaites mācību materiāls #2 📝 Topic …" at bounding box center [784, 290] width 1568 height 579
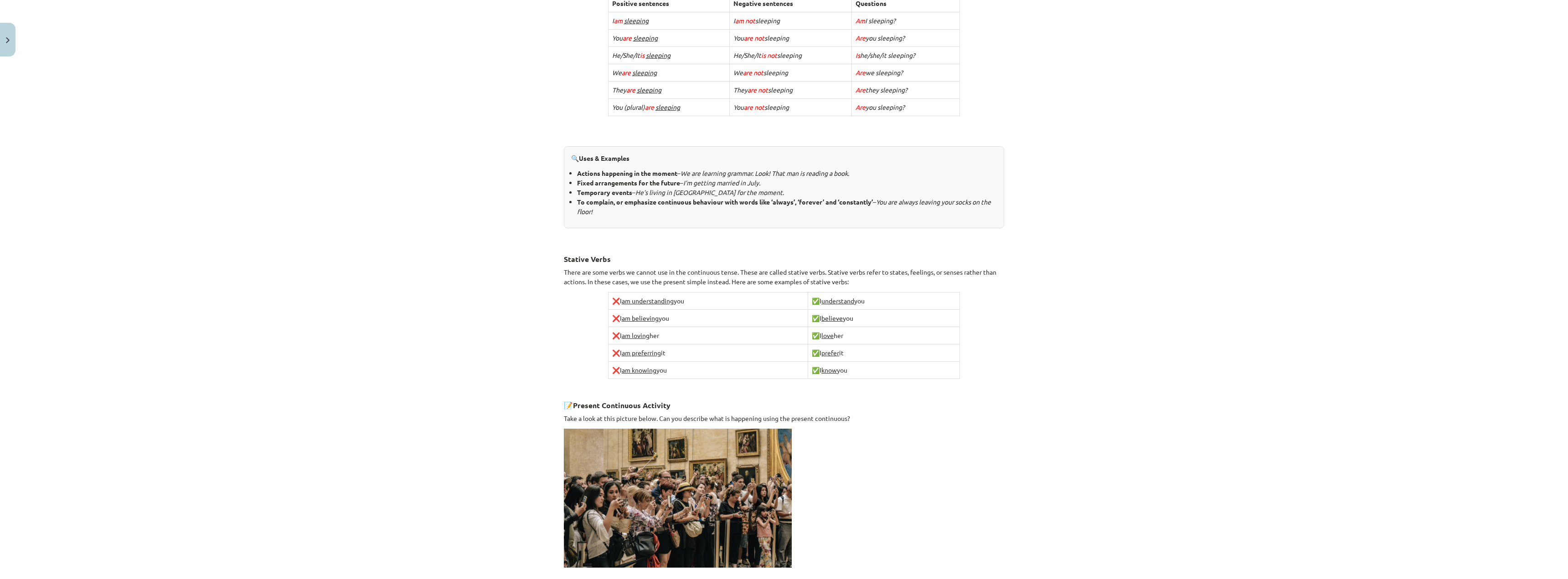
scroll to position [273, 0]
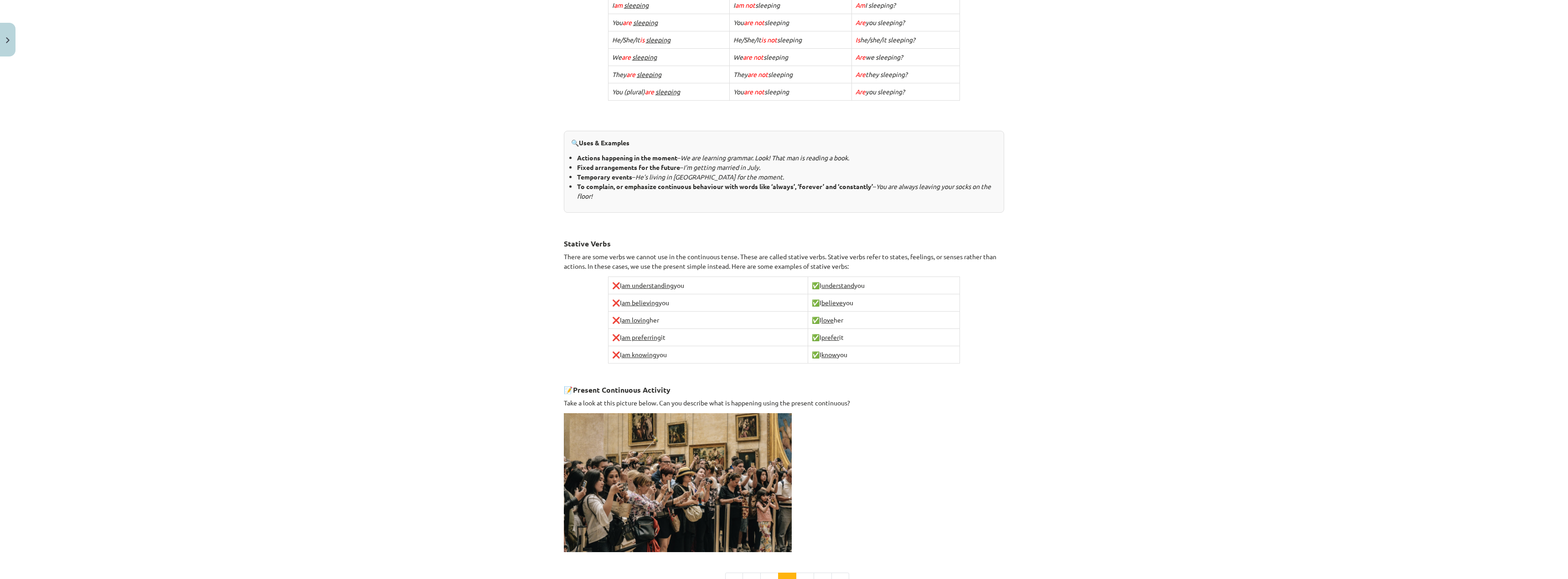
click at [489, 386] on div "Mācību tēma: Angļu valoda i - 10.klase 1.ieskaites mācību materiāls #2 📝 Topic …" at bounding box center [784, 290] width 1568 height 579
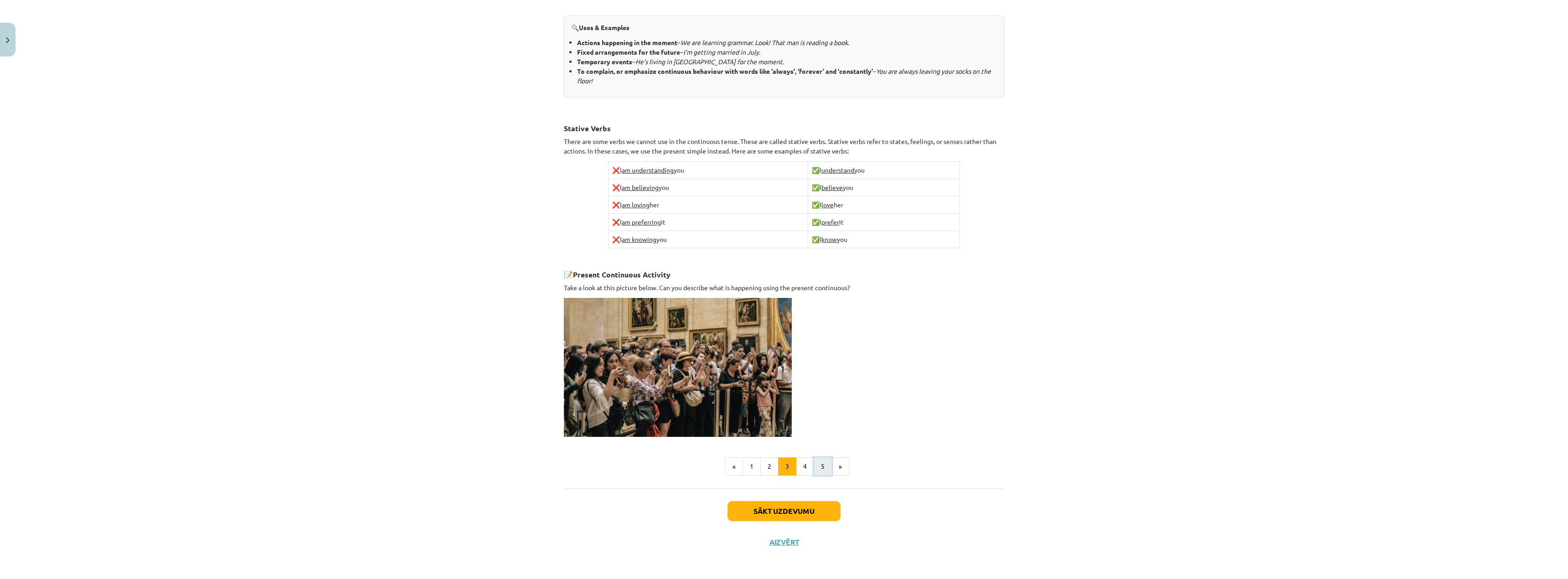
click at [814, 465] on button "5" at bounding box center [823, 467] width 19 height 19
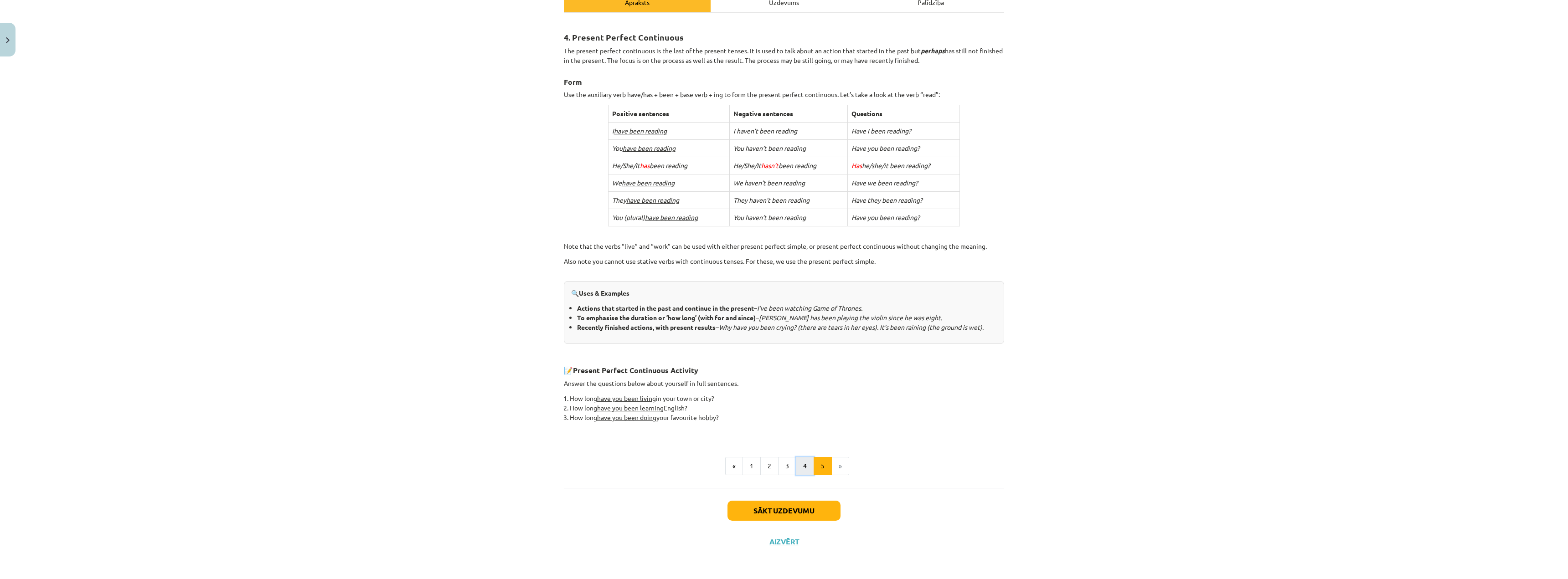
click at [804, 465] on button "4" at bounding box center [805, 466] width 19 height 19
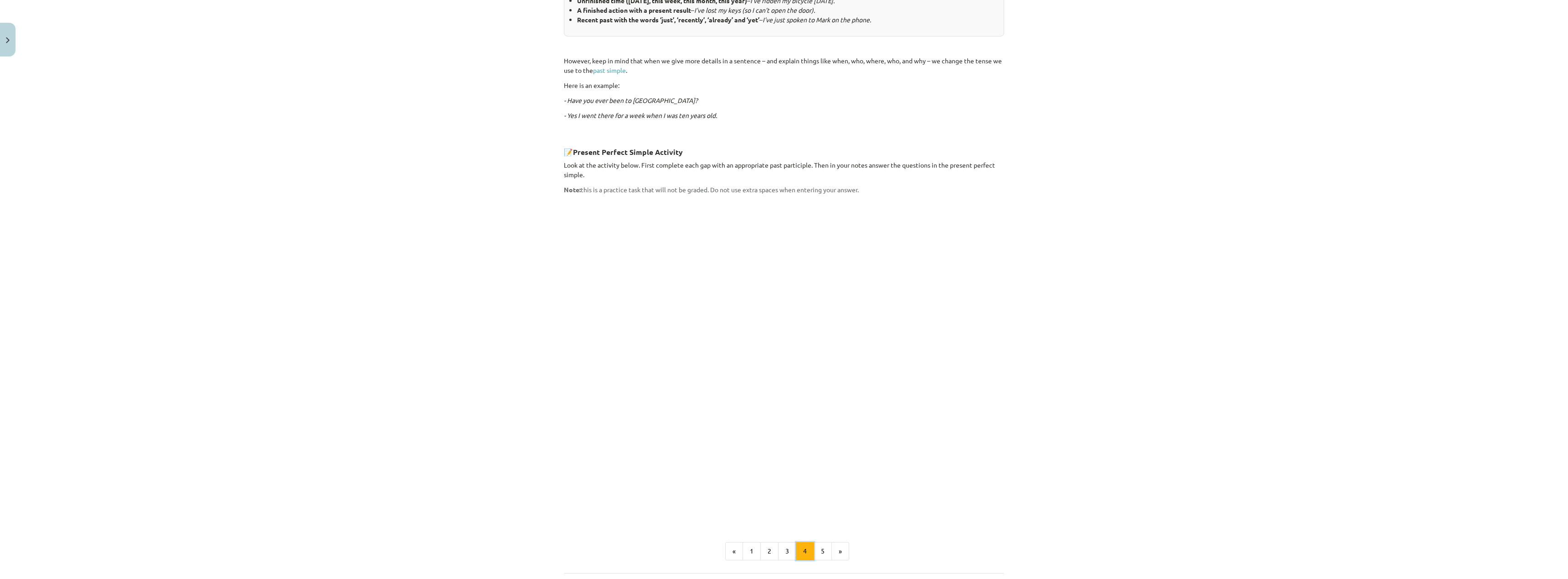
scroll to position [564, 0]
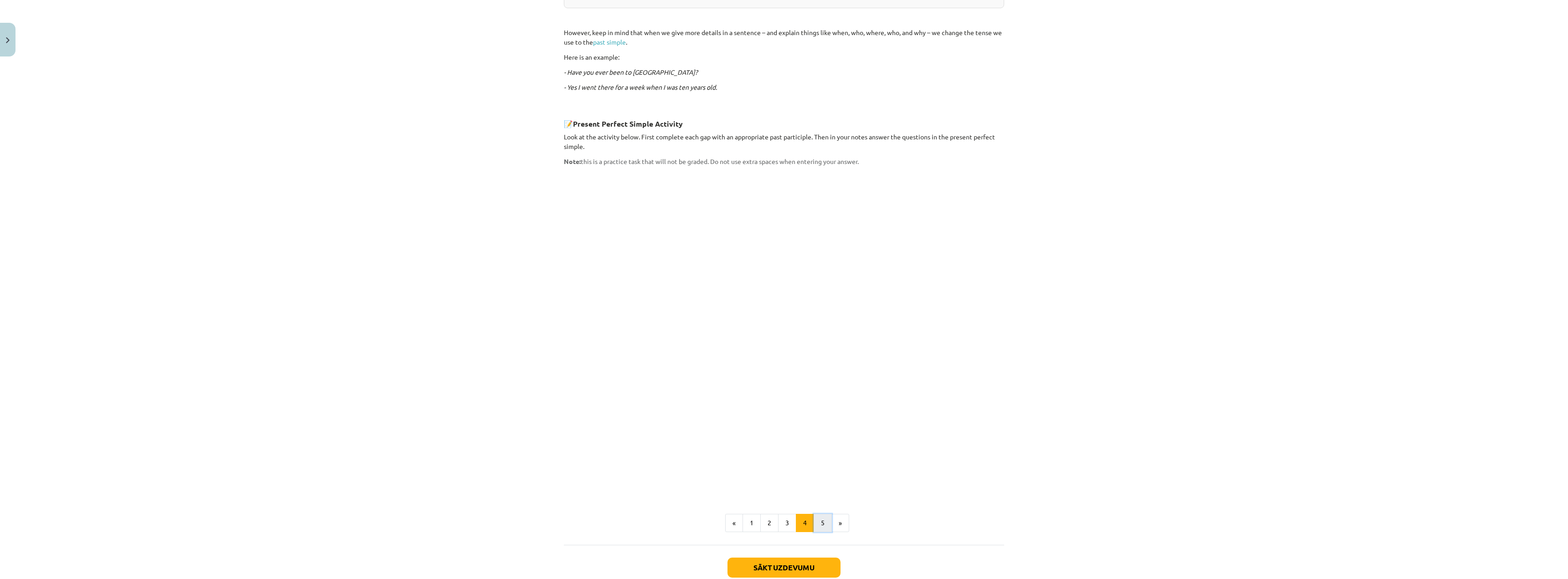
click at [818, 514] on button "5" at bounding box center [823, 523] width 19 height 19
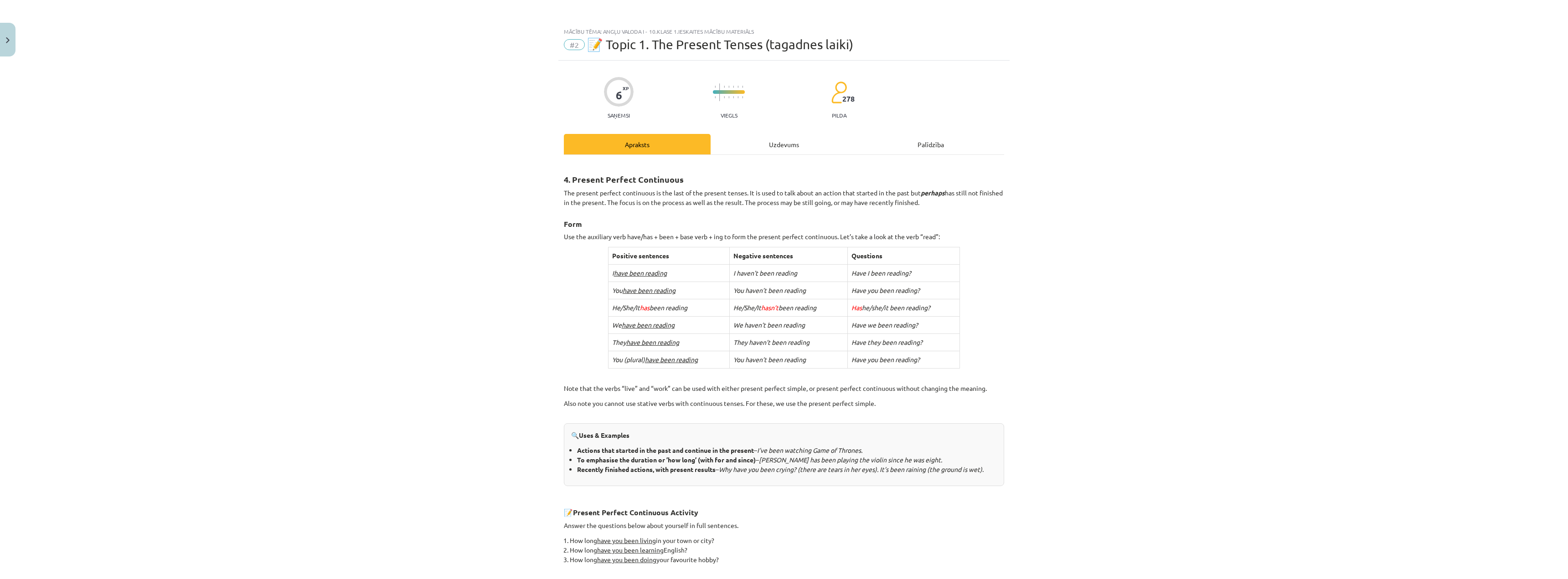
scroll to position [142, 0]
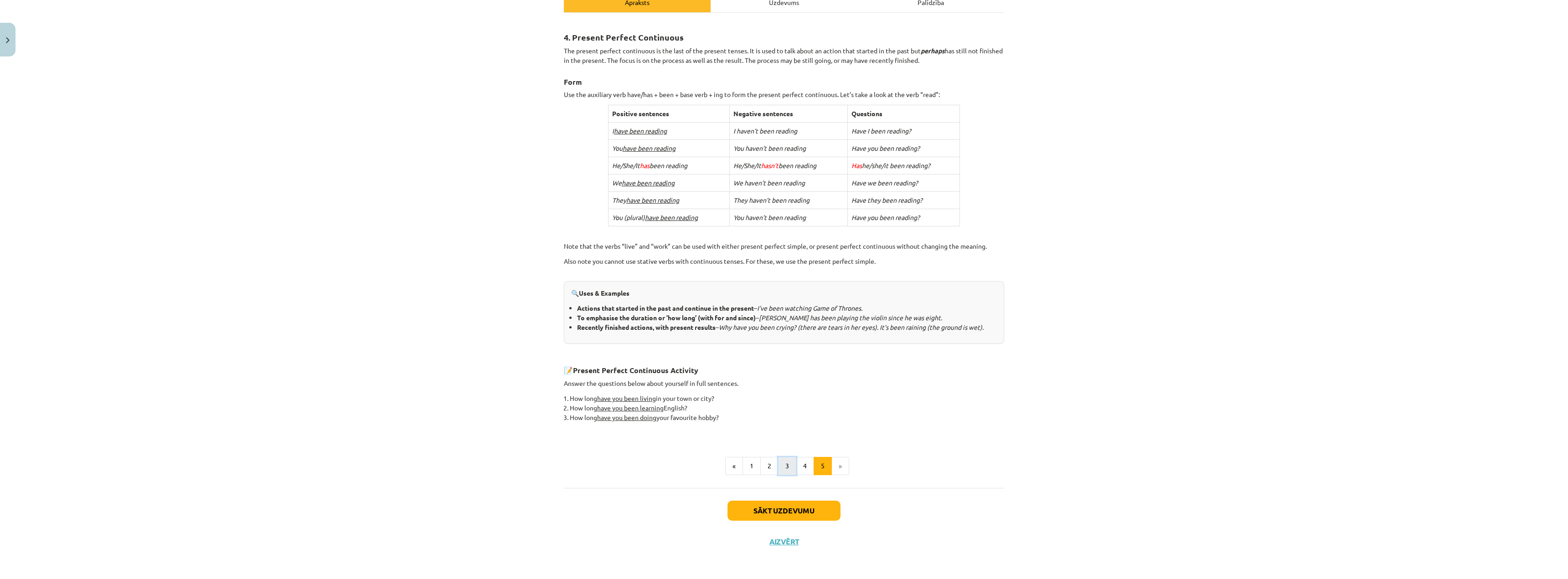
click at [778, 471] on button "3" at bounding box center [787, 466] width 19 height 19
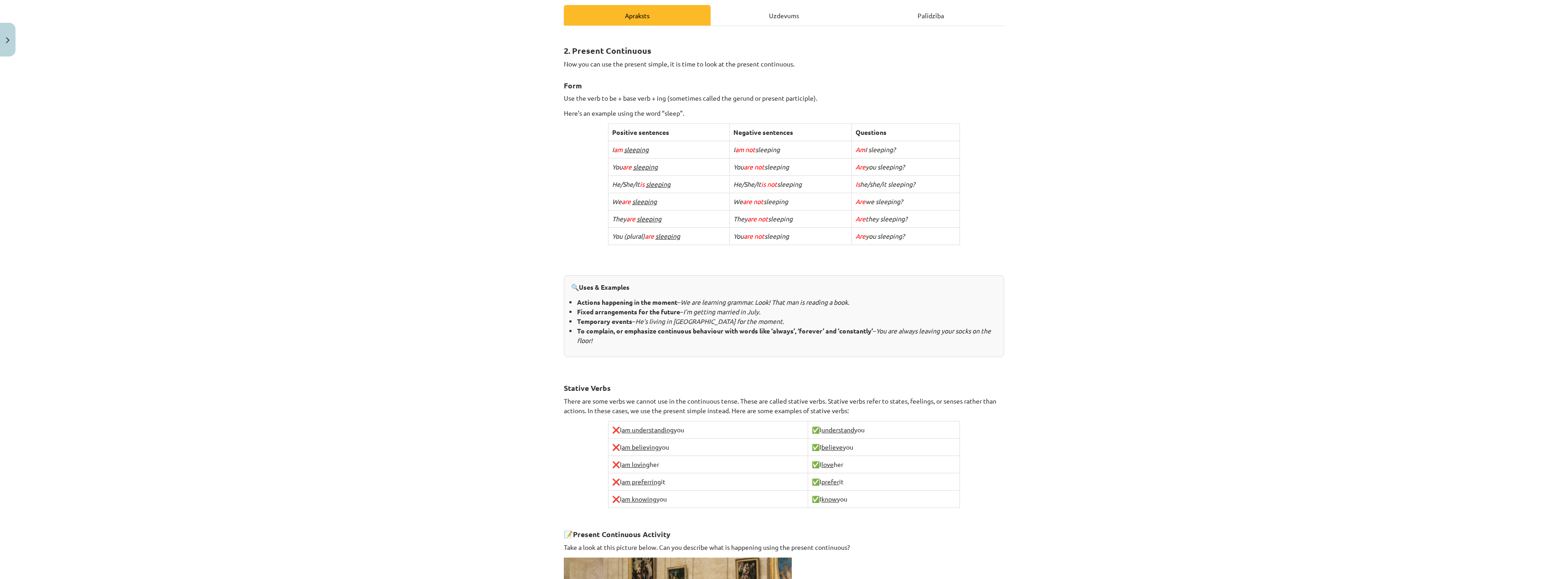
scroll to position [91, 0]
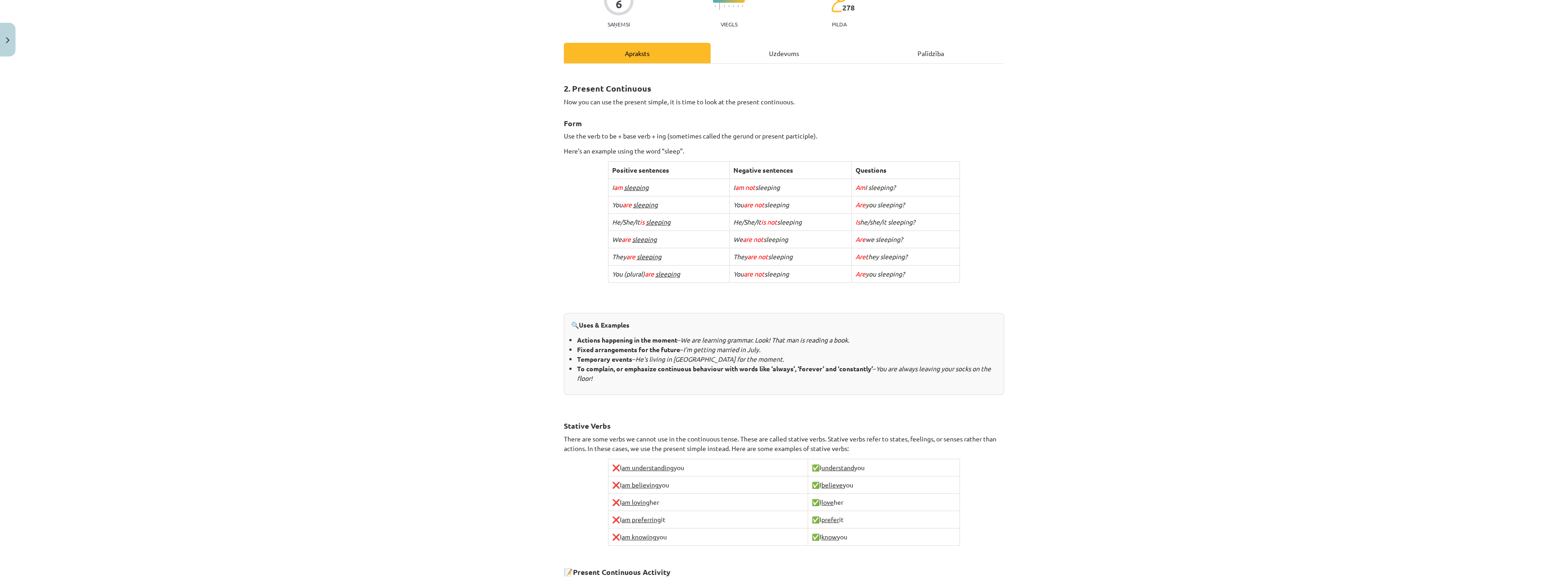
click at [1170, 368] on div "Mācību tēma: Angļu valoda i - 10.klase 1.ieskaites mācību materiāls #2 📝 Topic …" at bounding box center [784, 290] width 1568 height 579
click at [362, 506] on div "Mācību tēma: Angļu valoda i - 10.klase 1.ieskaites mācību materiāls #2 📝 Topic …" at bounding box center [784, 290] width 1568 height 579
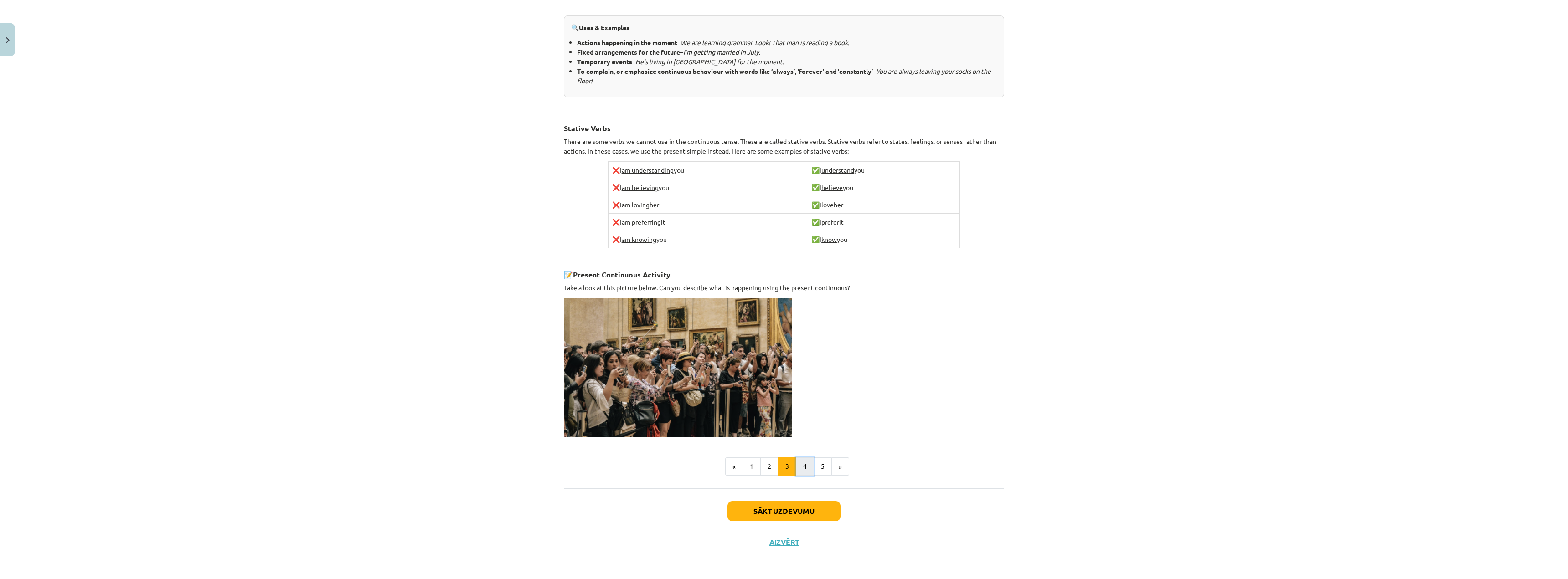
click at [799, 463] on button "4" at bounding box center [805, 467] width 19 height 19
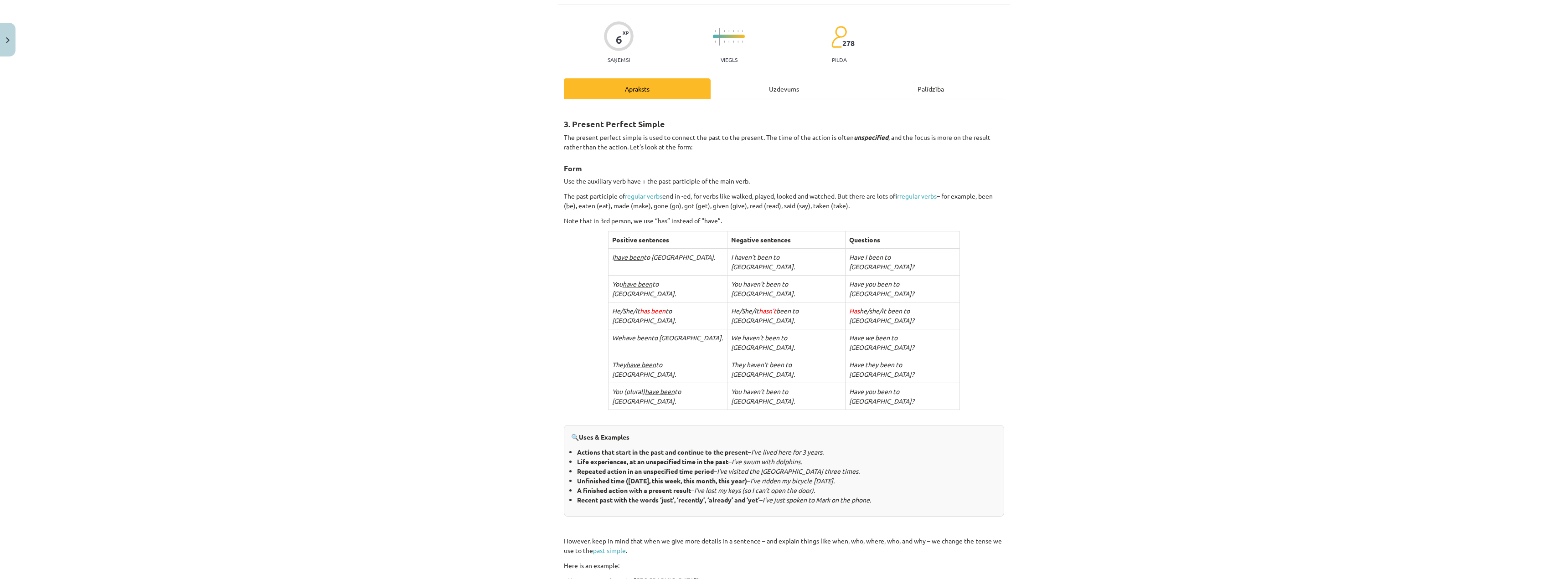
scroll to position [0, 0]
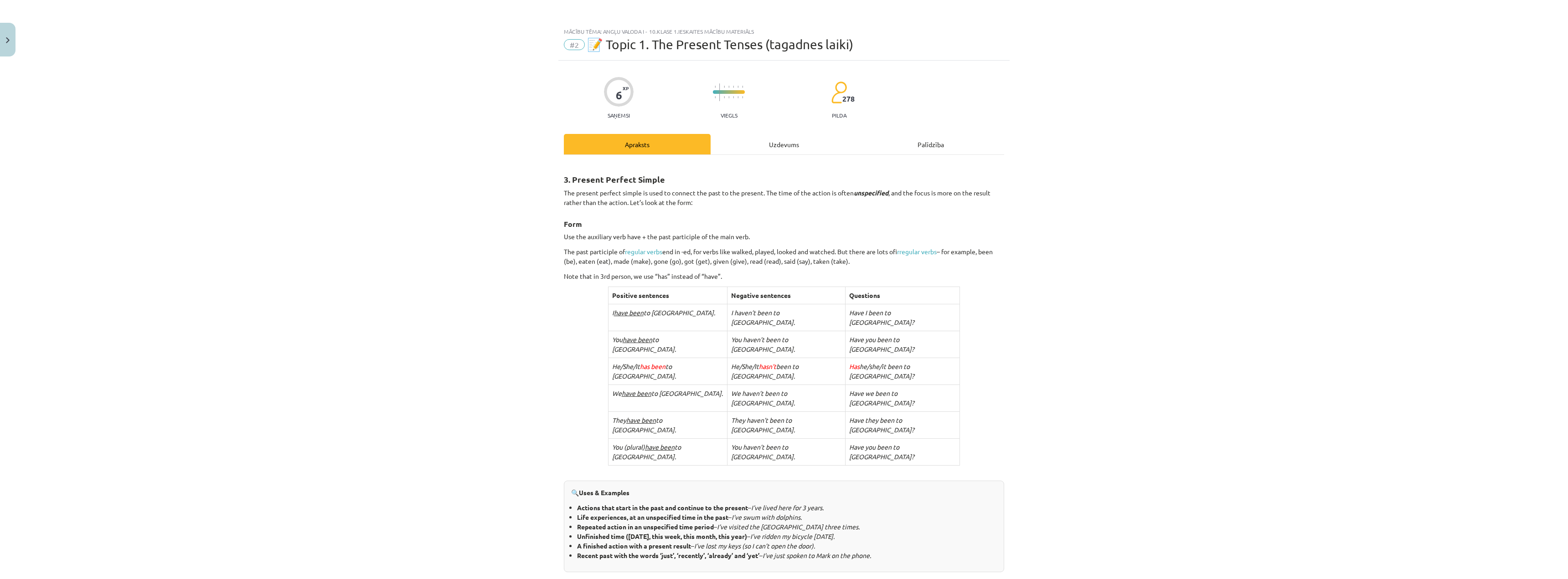
drag, startPoint x: 1124, startPoint y: 173, endPoint x: 1108, endPoint y: 173, distance: 16.0
click at [1124, 173] on div "Mācību tēma: Angļu valoda i - 10.klase 1.ieskaites mācību materiāls #2 📝 Topic …" at bounding box center [784, 290] width 1568 height 579
